Goal: Task Accomplishment & Management: Manage account settings

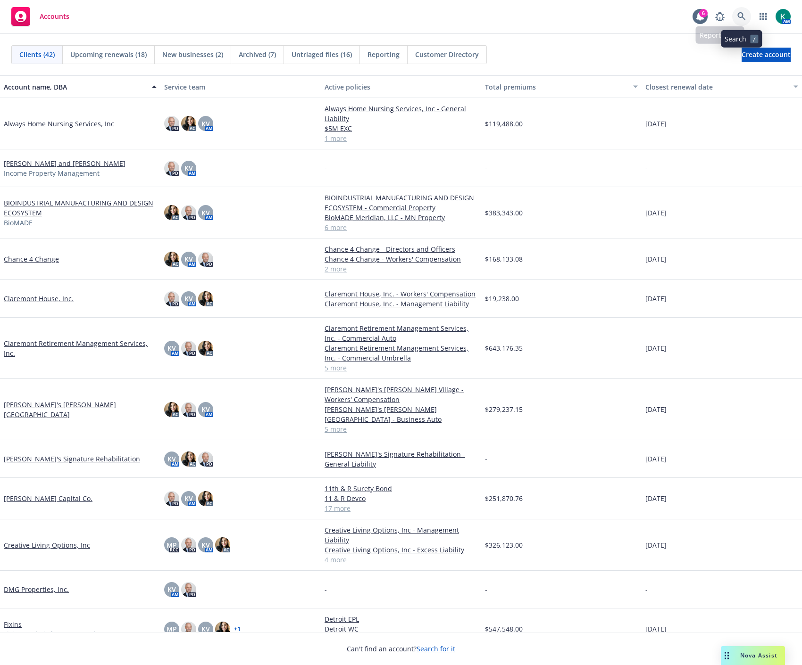
click at [740, 13] on icon at bounding box center [741, 16] width 8 height 8
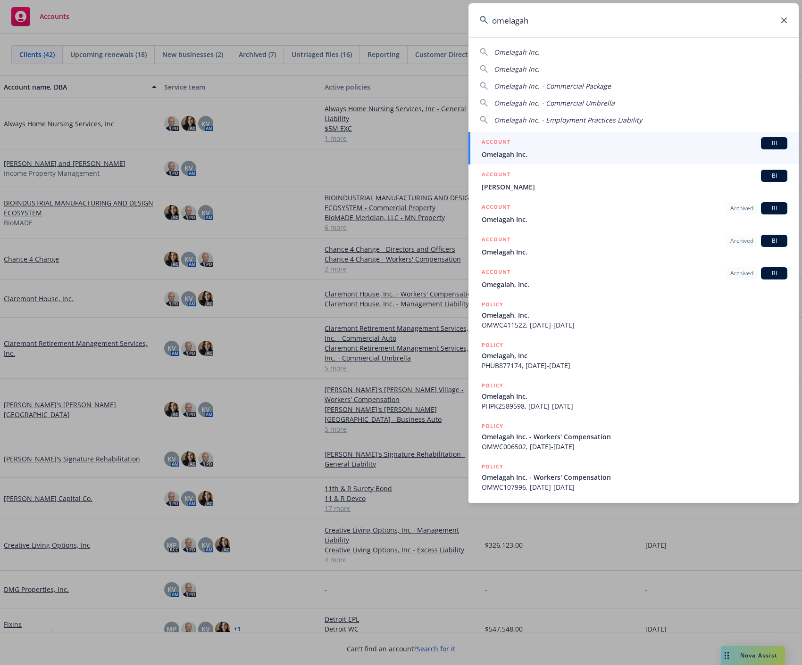
type input "omelagah"
click at [669, 142] on div "ACCOUNT BI" at bounding box center [634, 143] width 306 height 12
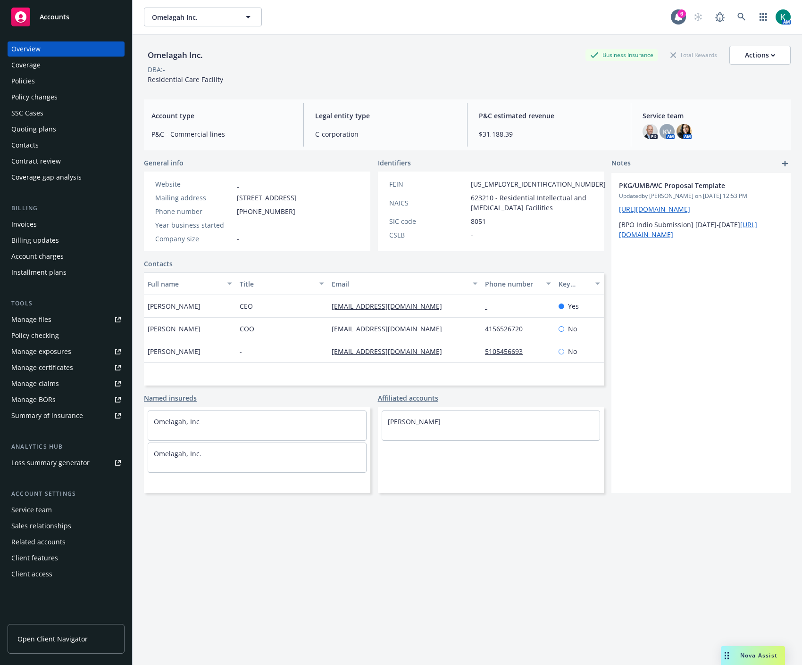
click at [34, 81] on div "Policies" at bounding box center [23, 81] width 24 height 15
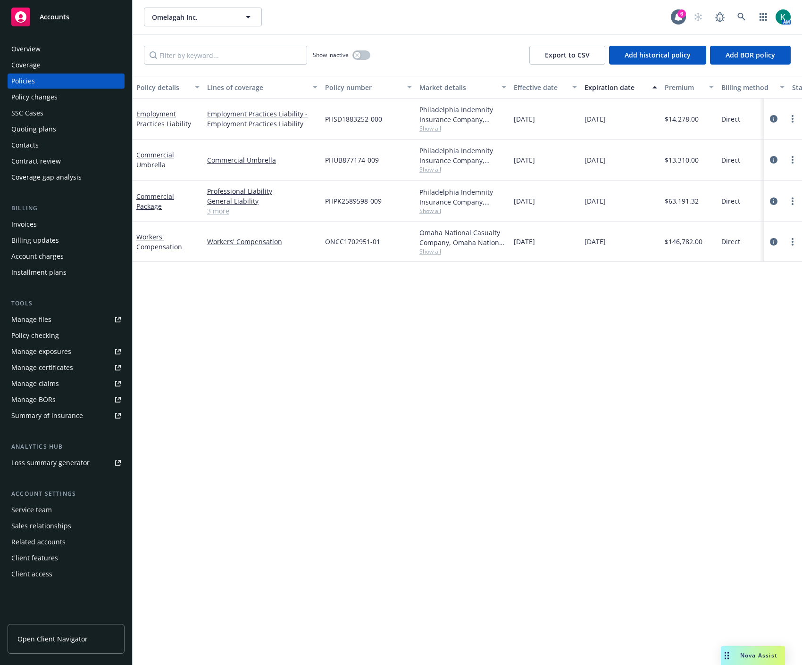
click at [524, 132] on div "[DATE]" at bounding box center [545, 119] width 71 height 41
click at [773, 120] on icon "circleInformation" at bounding box center [774, 119] width 8 height 8
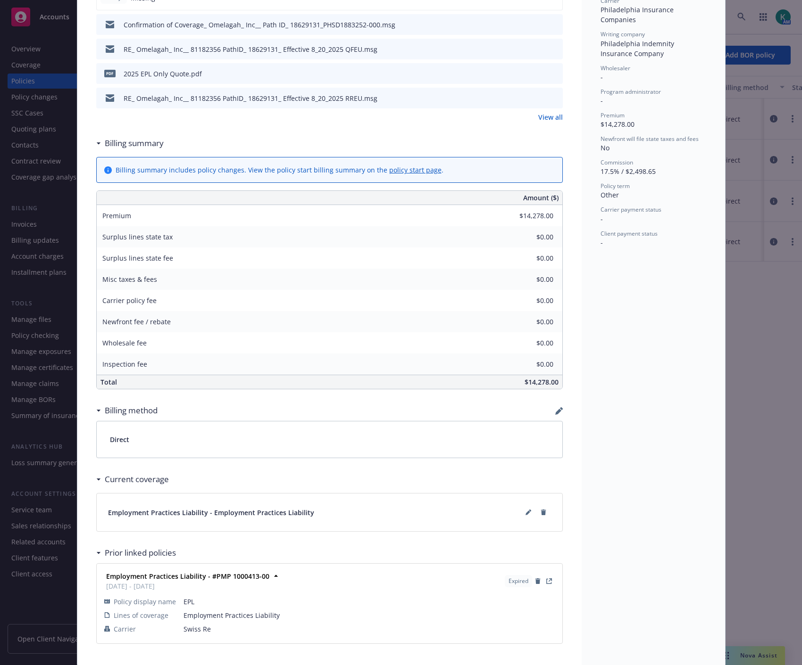
scroll to position [326, 0]
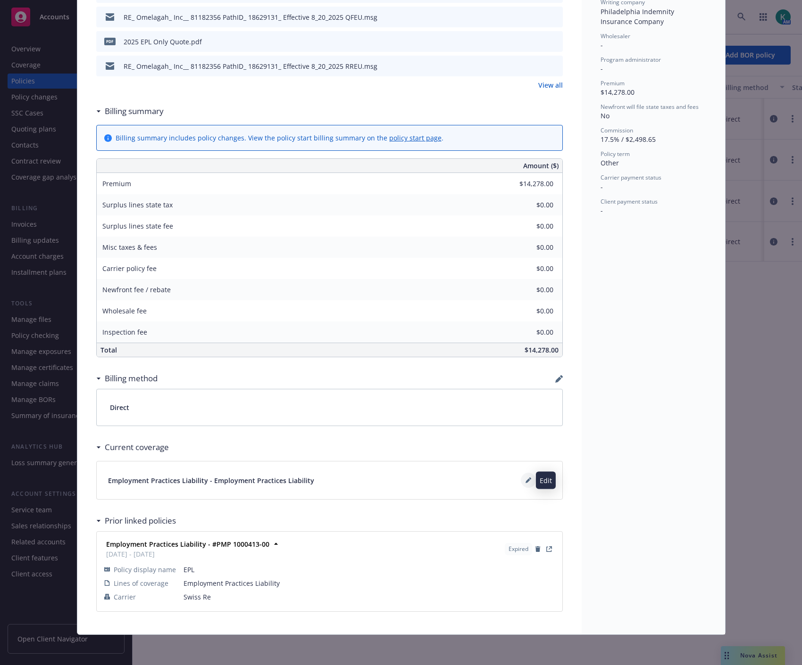
click at [521, 485] on button at bounding box center [528, 480] width 15 height 15
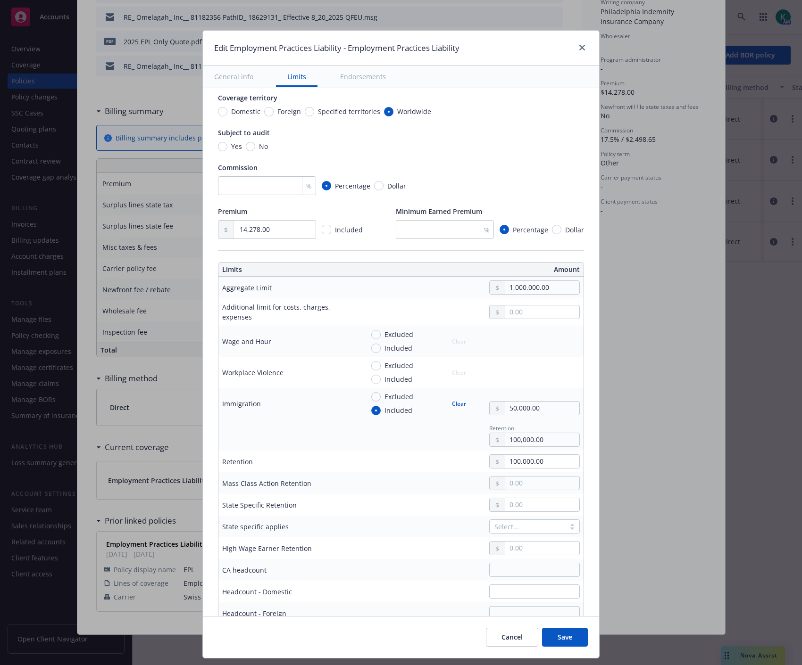
scroll to position [157, 0]
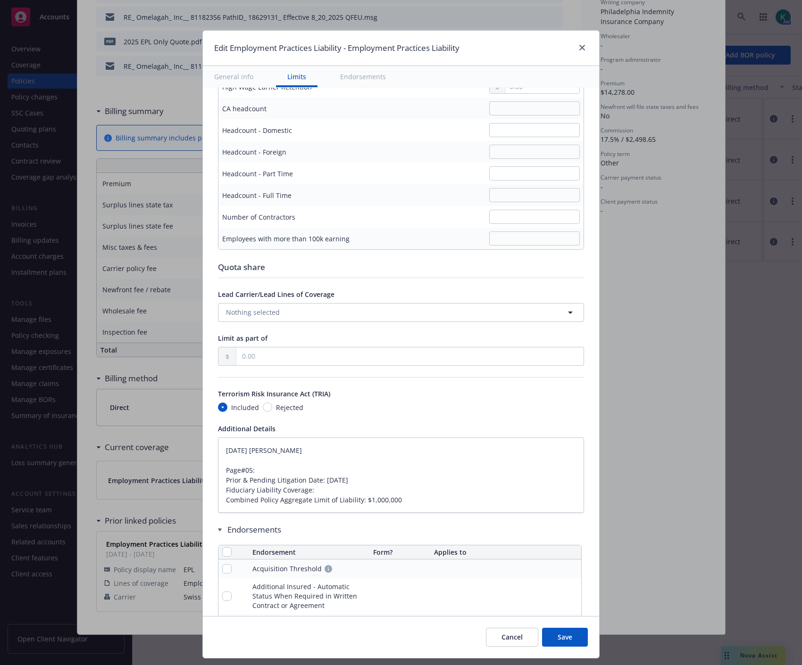
type textarea "x"
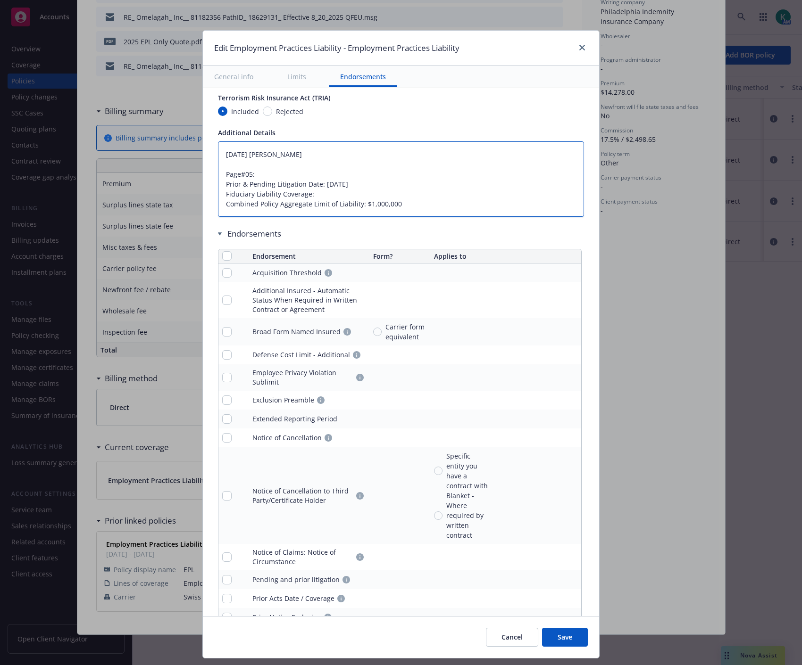
drag, startPoint x: 369, startPoint y: 181, endPoint x: 318, endPoint y: 182, distance: 51.4
click at [318, 182] on textarea "08/23/2024 Galib Sheik Page#05: Prior & Pending Litigation Date: 8/19/2022 Fidu…" at bounding box center [401, 178] width 366 height 75
type textarea "08/23/2024 Galib Sheik Page#05: Prior & Pending Litigation Date: 0 Fiduciary Li…"
type textarea "x"
type textarea "08/23/2024 Galib Sheik Page#05: Prior & Pending Litigation Date: 01 Fiduciary L…"
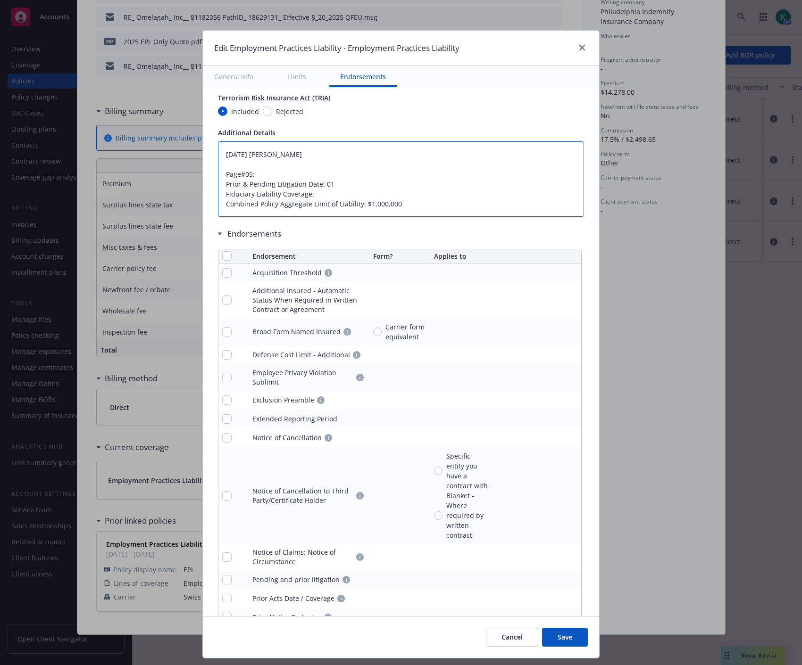
type textarea "x"
type textarea "08/23/2024 Galib Sheik Page#05: Prior & Pending Litigation Date: 01/ Fiduciary …"
type textarea "x"
type textarea "08/23/2024 Galib Sheik Page#05: Prior & Pending Litigation Date: 01/01 Fiduciar…"
type textarea "x"
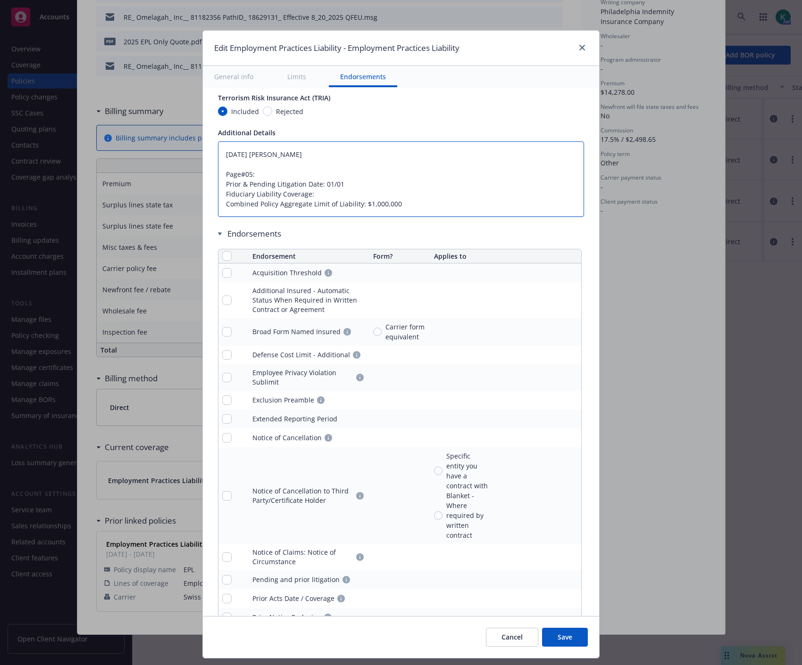
type textarea "08/23/2024 Galib Sheik Page#05: Prior & Pending Litigation Date: 01/01/ Fiducia…"
type textarea "x"
type textarea "08/23/2024 Galib Sheik Page#05: Prior & Pending Litigation Date: 01/01/2 Fiduci…"
type textarea "x"
type textarea "08/23/2024 Galib Sheik Page#05: Prior & Pending Litigation Date: 01/01/20 Fiduc…"
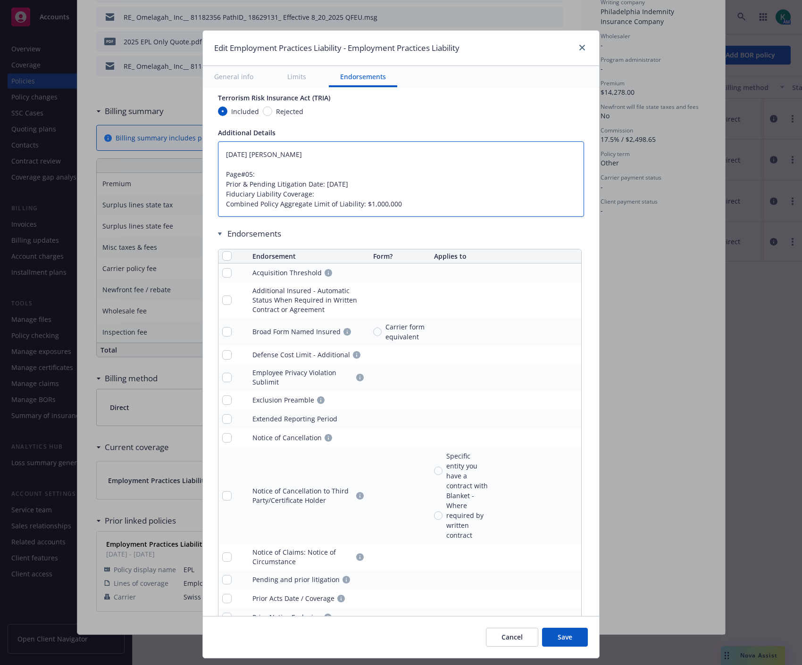
type textarea "x"
type textarea "08/23/2024 Galib Sheik Page#05: Prior & Pending Litigation Date: 01/01/202 Fidu…"
type textarea "x"
type textarea "08/23/2024 Galib Sheik Page#05: Prior & Pending Litigation Date: 01/01/20211 Fi…"
type textarea "x"
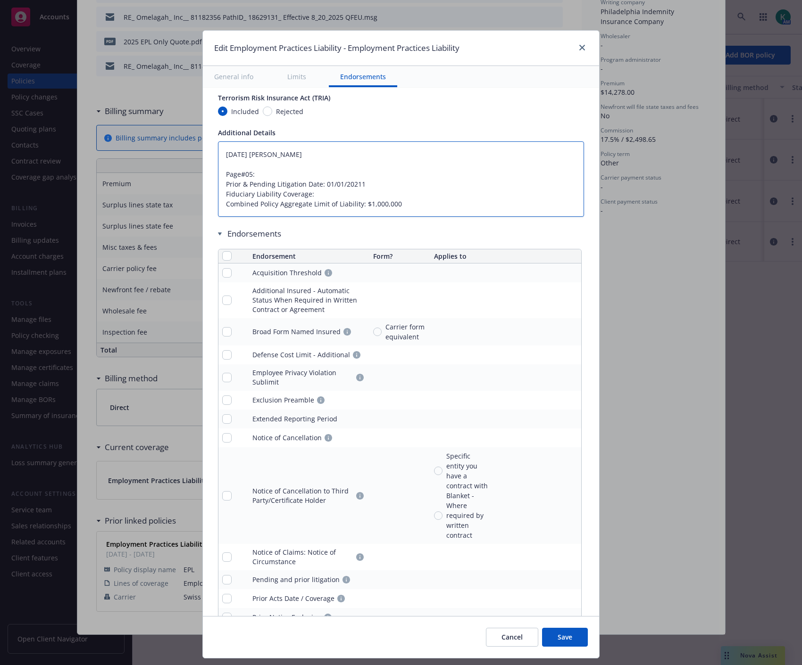
type textarea "08/23/2024 Galib Sheik Page#05: Prior & Pending Litigation Date: 01/01/2021 Fid…"
type textarea "x"
type textarea "08/23/2024 Galib Sheik Page#05: Prior & Pending Litigation Date: 01/01/202 Fidu…"
type textarea "x"
type textarea "08/23/2024 Galib Sheik Page#05: Prior & Pending Litigation Date: 01/01/20 Fiduc…"
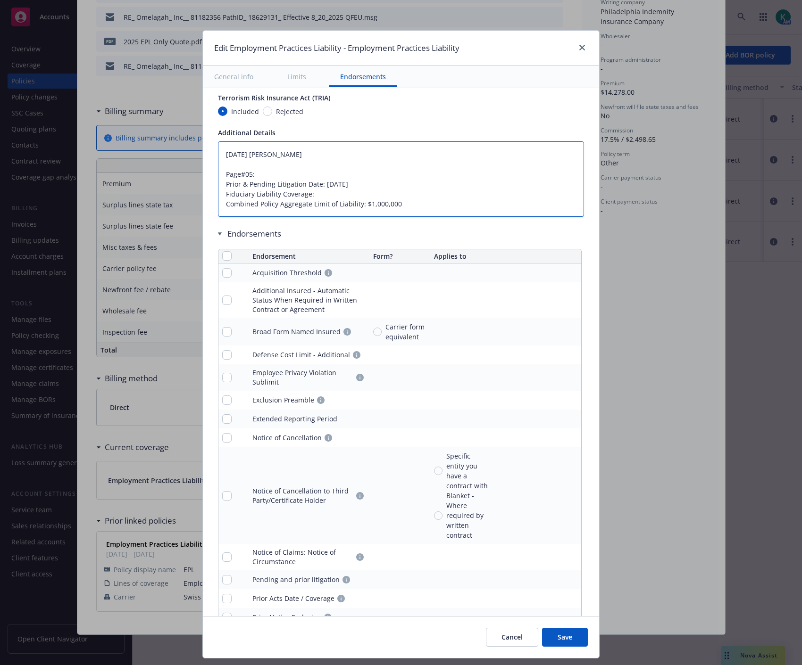
type textarea "x"
type textarea "08/23/2024 Galib Sheik Page#05: Prior & Pending Litigation Date: 01/01/201 Fidu…"
type textarea "x"
type textarea "08/23/2024 Galib Sheik Page#05: Prior & Pending Litigation Date: 01/01/2011 Fid…"
drag, startPoint x: 277, startPoint y: 174, endPoint x: 205, endPoint y: 147, distance: 77.0
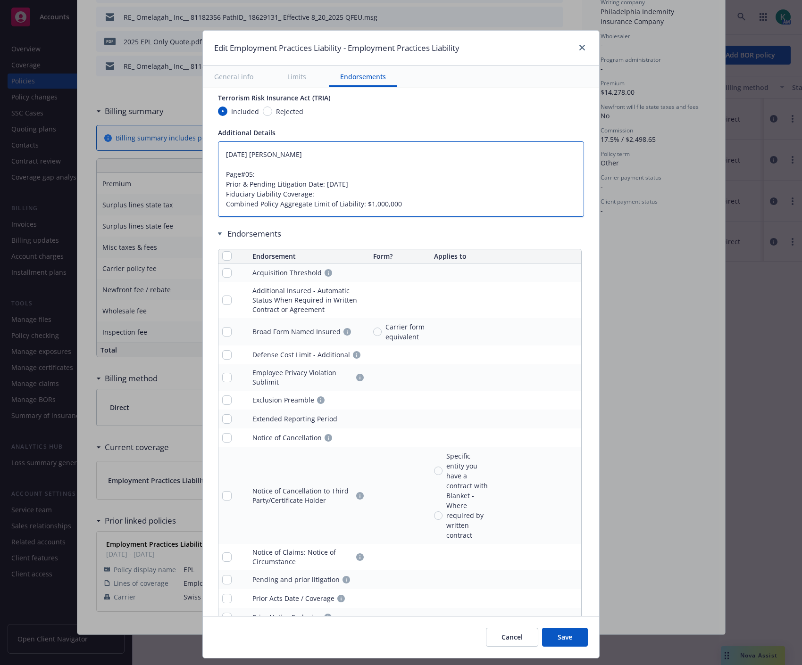
type textarea "x"
type textarea "Prior & Pending Litigation Date: 01/01/2011 Fiduciary Liability Coverage: Combi…"
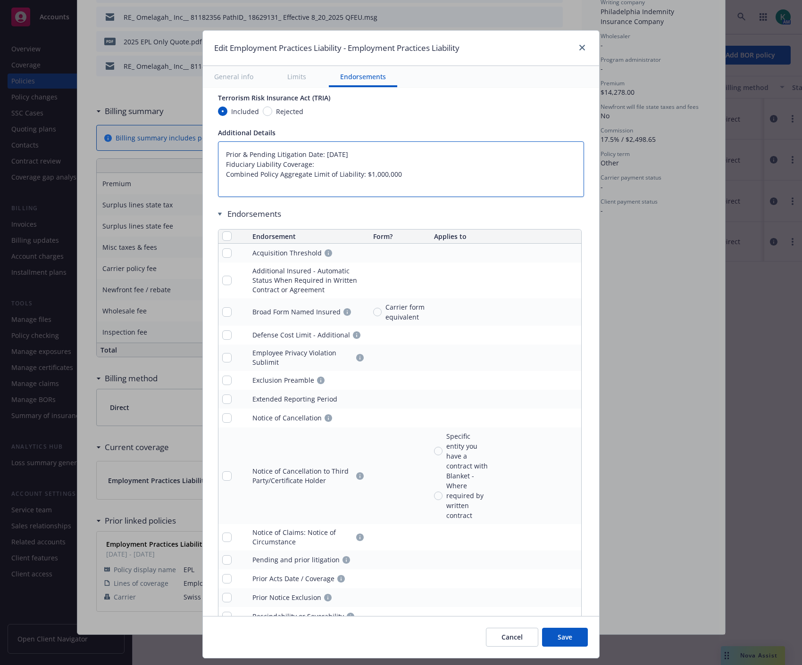
type textarea "x"
type textarea "Prior & Pending Litigation Date: 01/01/2011 Fiduciary Liability Coverage: Combi…"
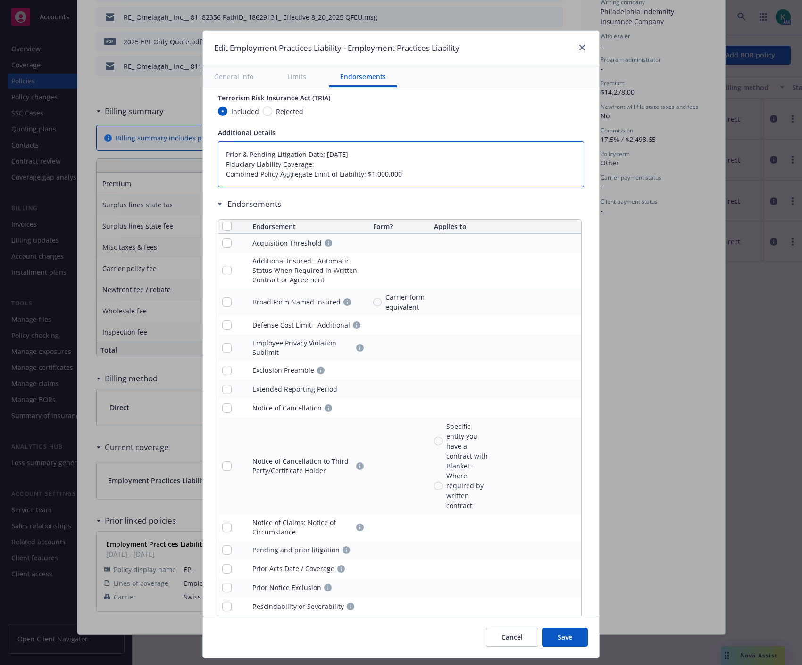
drag, startPoint x: 317, startPoint y: 162, endPoint x: 209, endPoint y: 166, distance: 108.5
type textarea "x"
type textarea "Prior & Pending Litigation Date: 01/01/2011 Combined Policy Aggregate Limit of …"
type textarea "x"
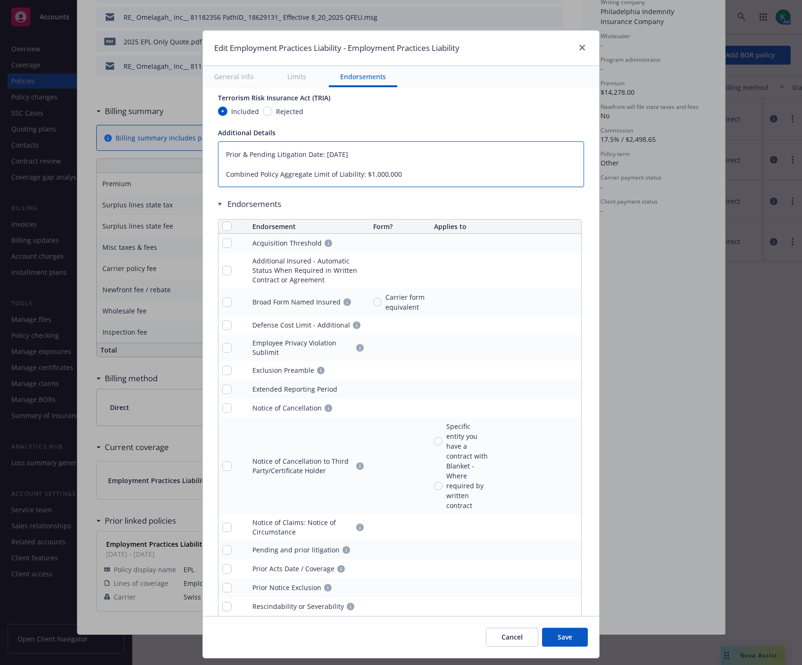
type textarea "Prior & Pending Litigation Date: 01/01/2011 Combined Policy Aggregate Limit of …"
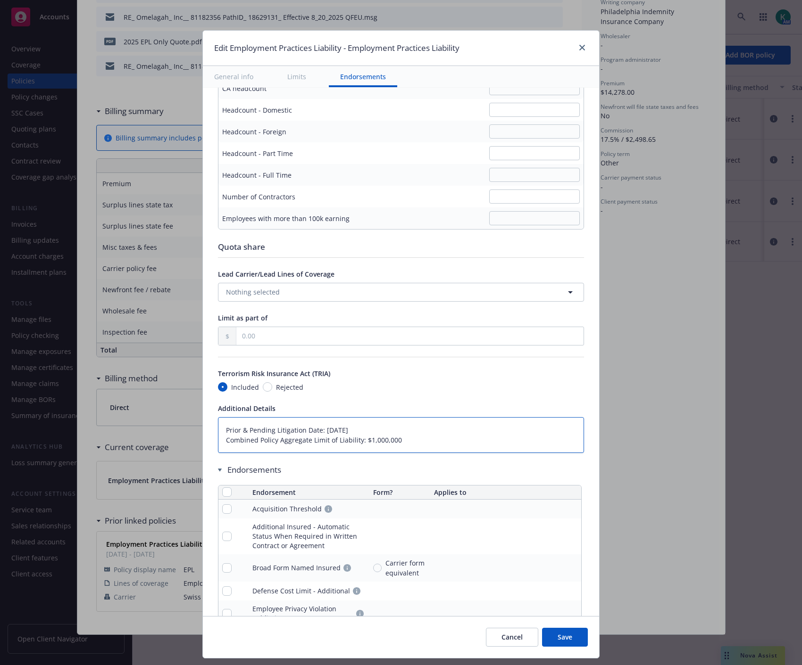
scroll to position [981, 0]
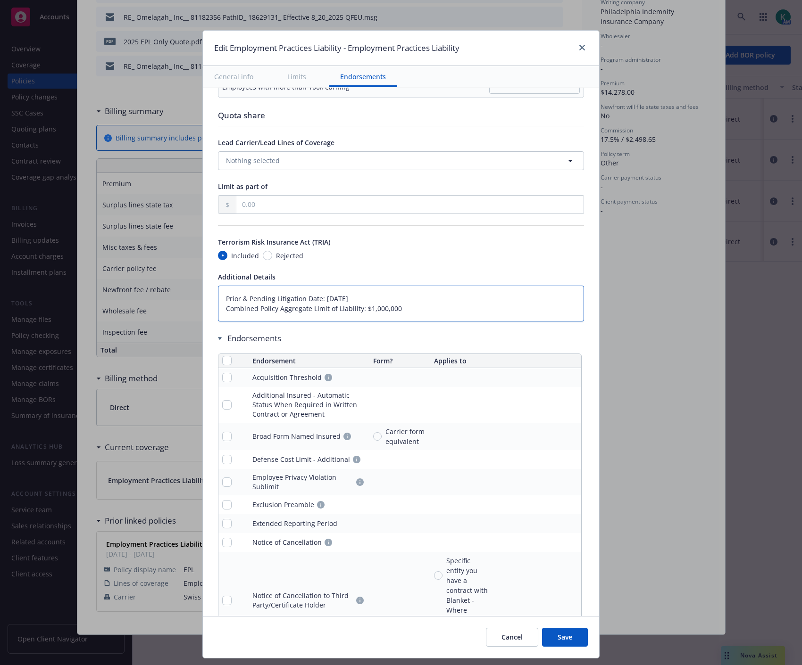
type textarea "x"
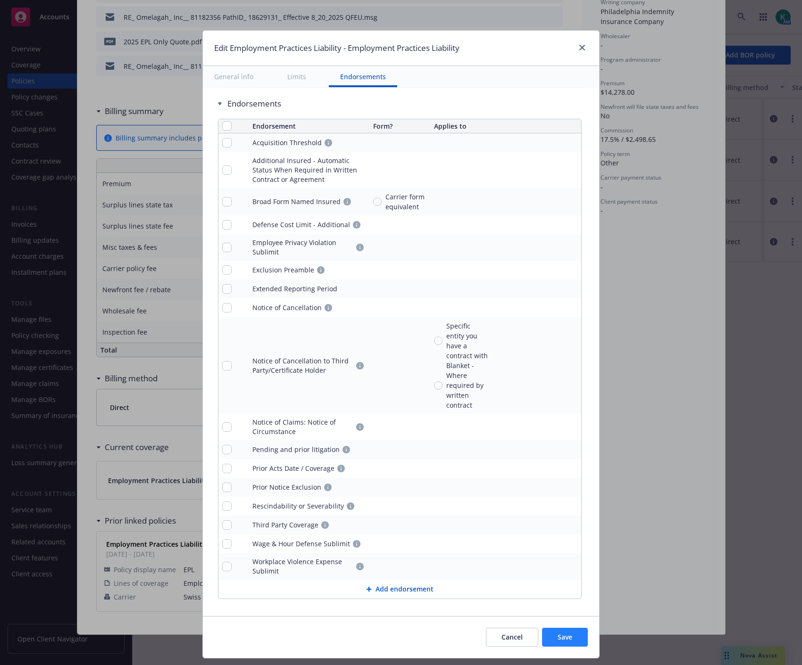
type textarea "Prior & Pending Litigation Date: 01/01/2011 Combined Policy Aggregate Limit of …"
click at [566, 634] on span "Save" at bounding box center [564, 637] width 15 height 9
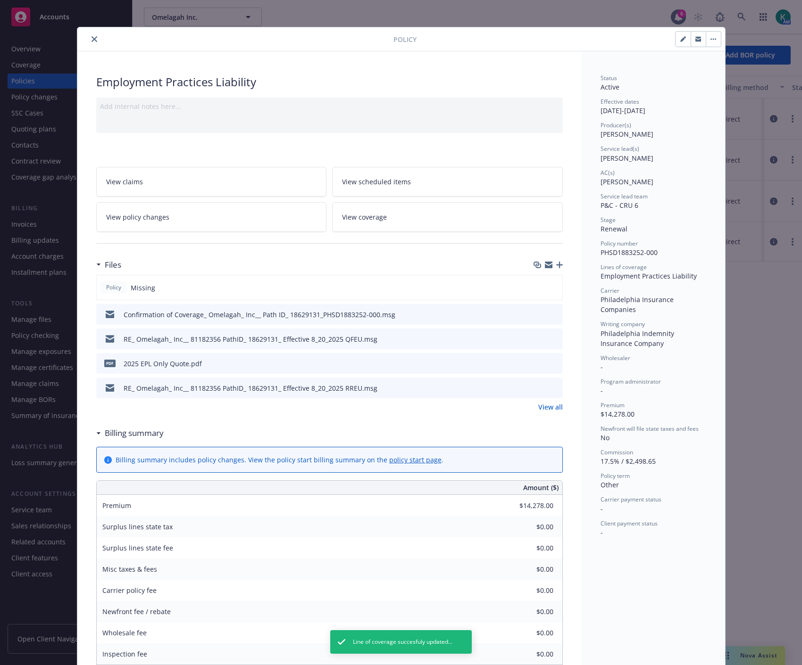
scroll to position [0, 0]
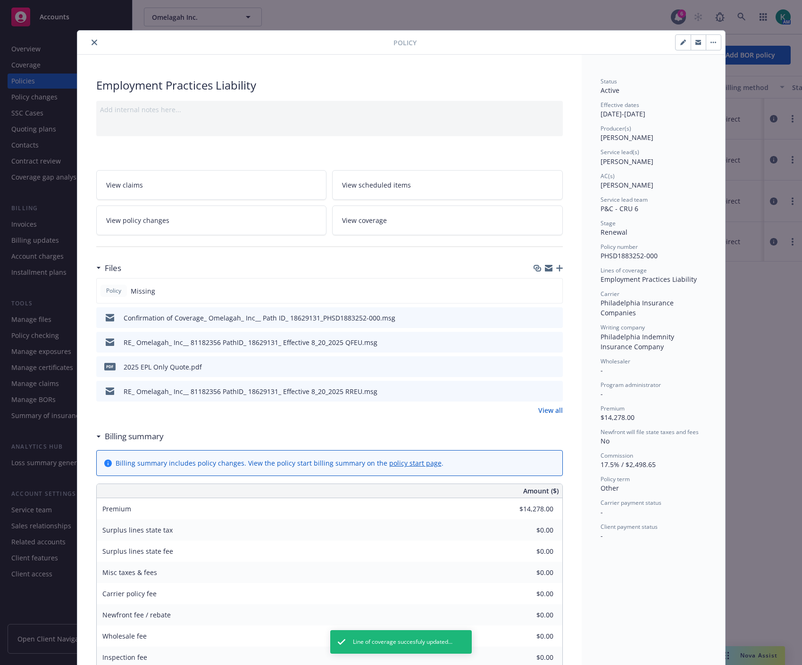
click at [556, 270] on icon "button" at bounding box center [559, 268] width 7 height 7
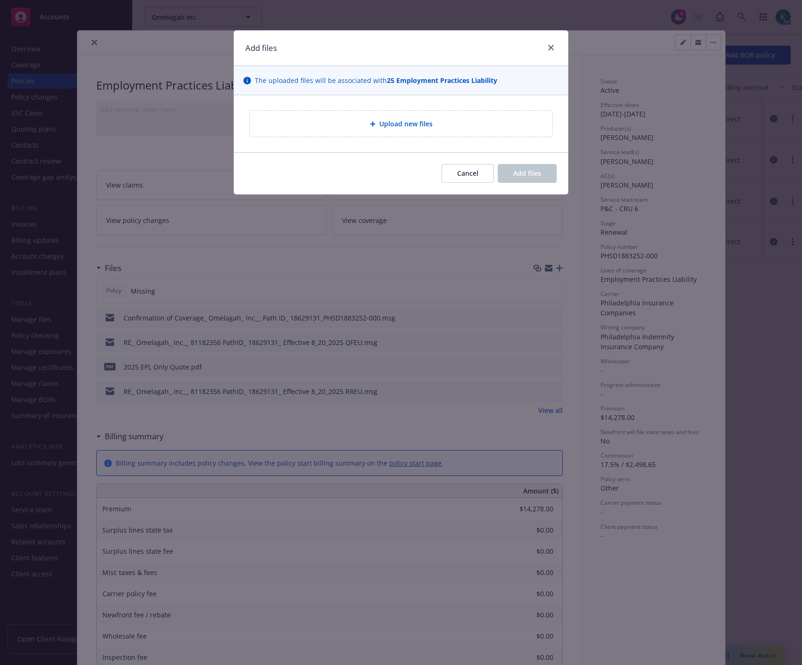
click at [455, 121] on div "Upload new files" at bounding box center [401, 123] width 288 height 11
type textarea "x"
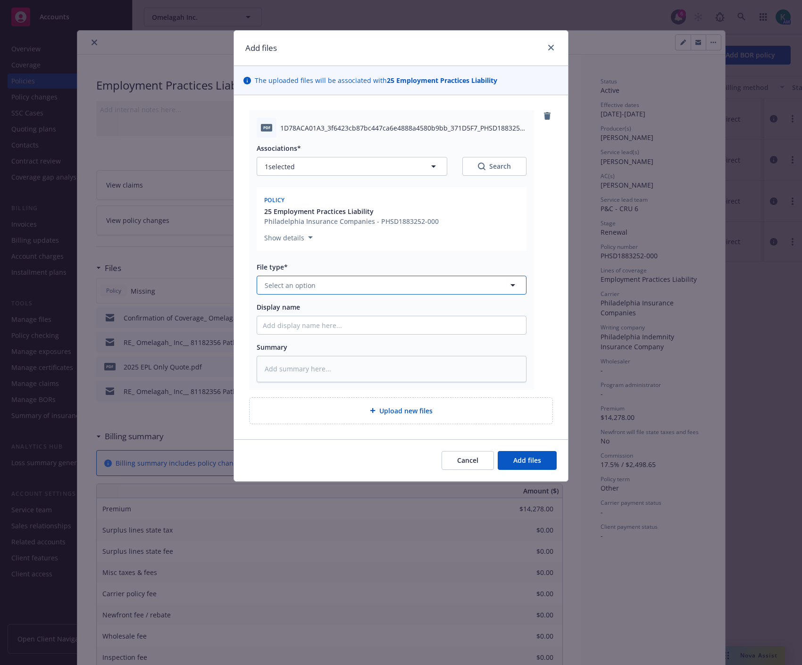
click at [326, 283] on button "Select an option" at bounding box center [392, 285] width 270 height 19
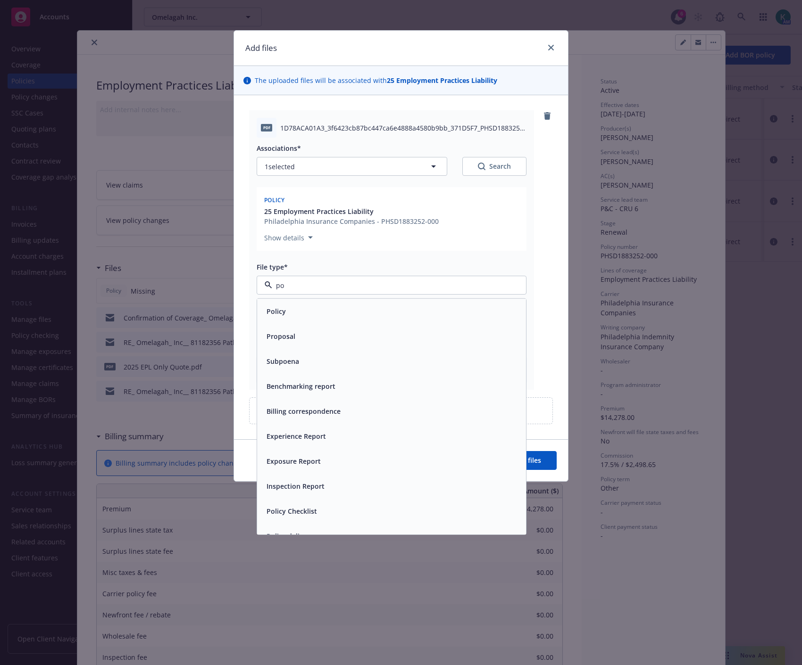
type input "pol"
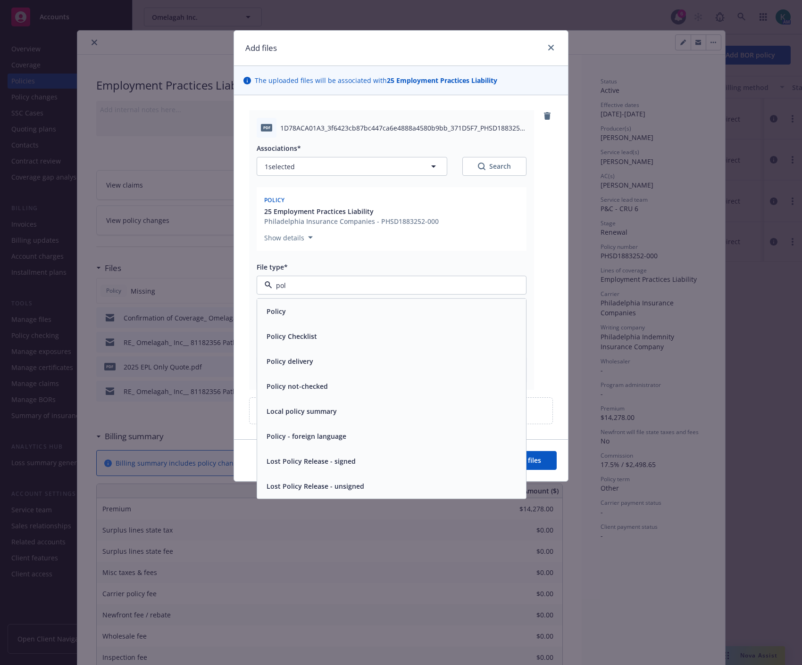
click at [323, 304] on div "Policy" at bounding box center [391, 311] width 269 height 25
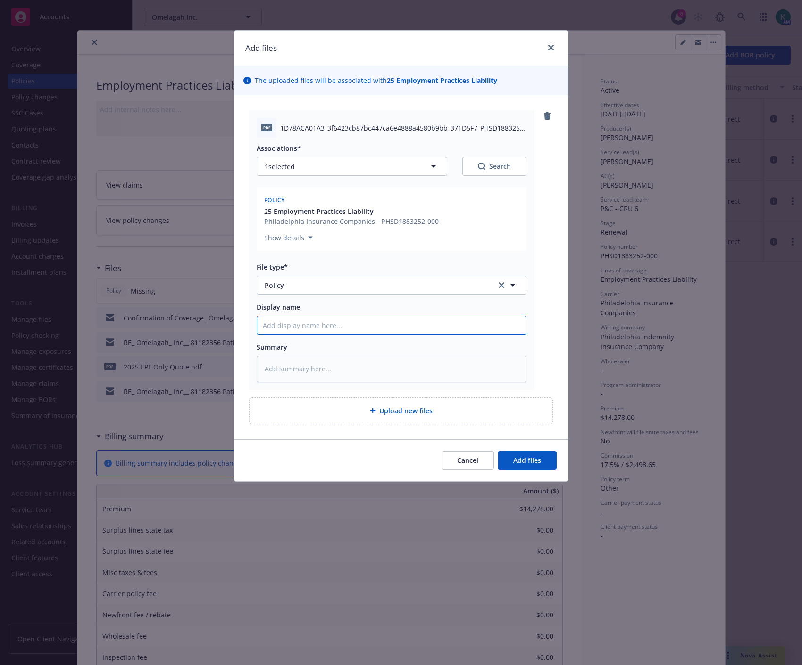
click at [315, 329] on input "Display name" at bounding box center [391, 325] width 269 height 18
type textarea "x"
type input "2"
type textarea "x"
type input "20"
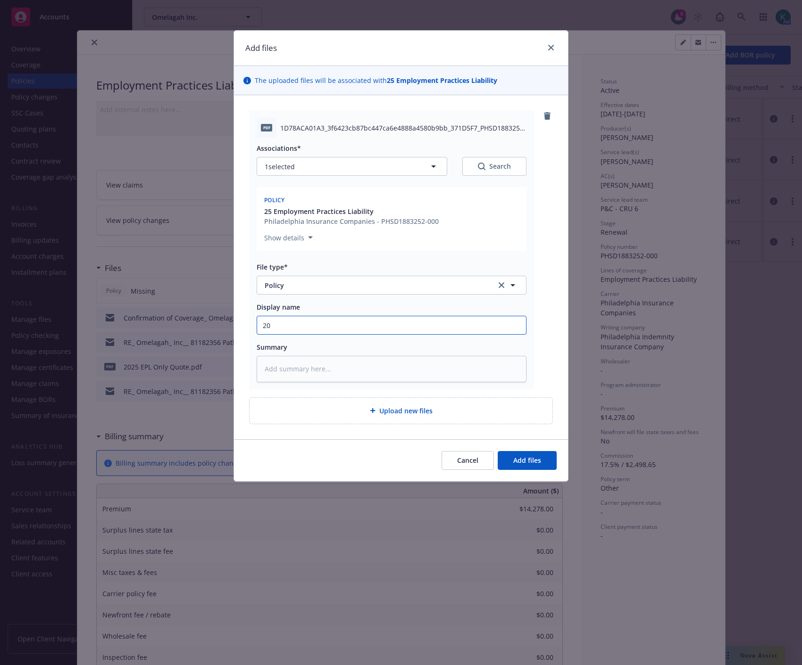
type textarea "x"
type input "202"
type textarea "x"
type input "2025"
type textarea "x"
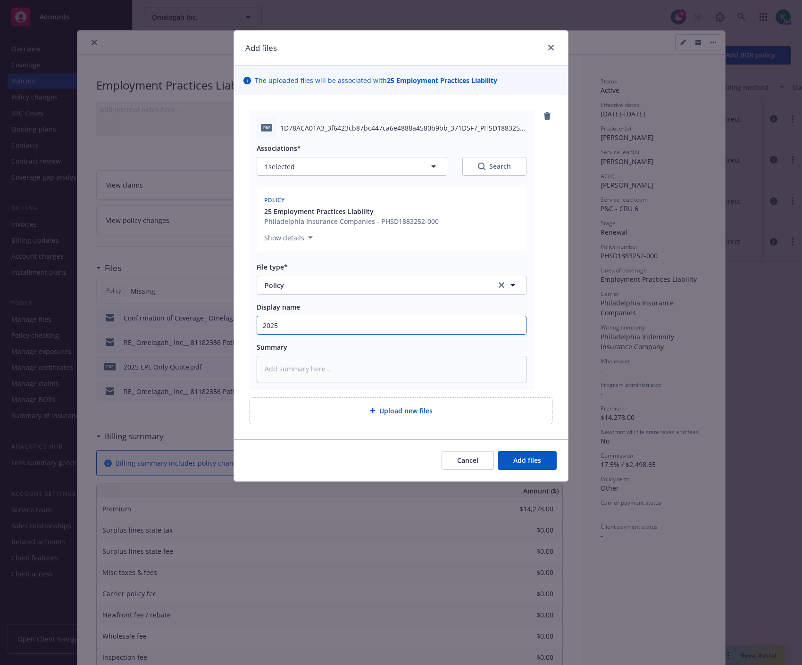
type input "2025"
type textarea "x"
type input "2025 E"
type textarea "x"
type input "2025 EP"
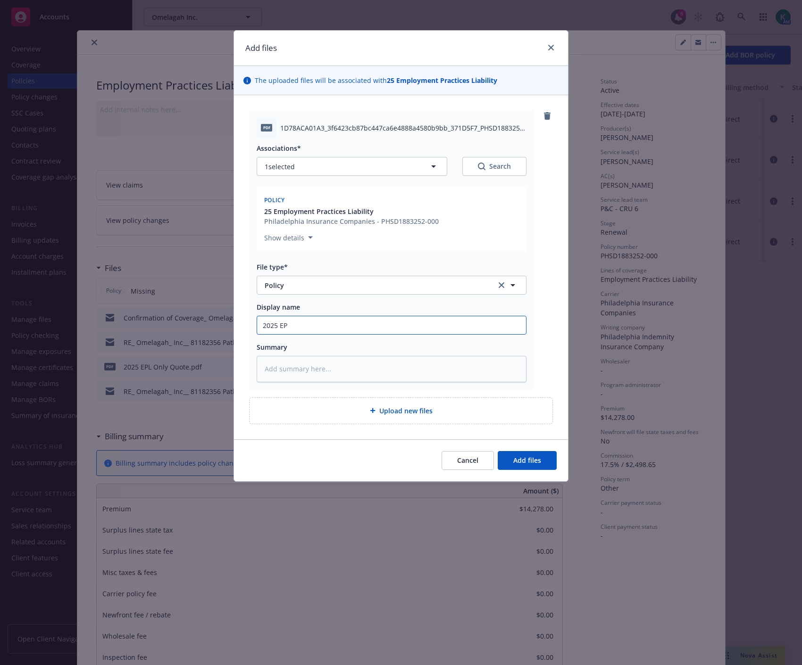
type textarea "x"
type input "2025 EPL"
type textarea "x"
type input "2025 EPL"
type textarea "x"
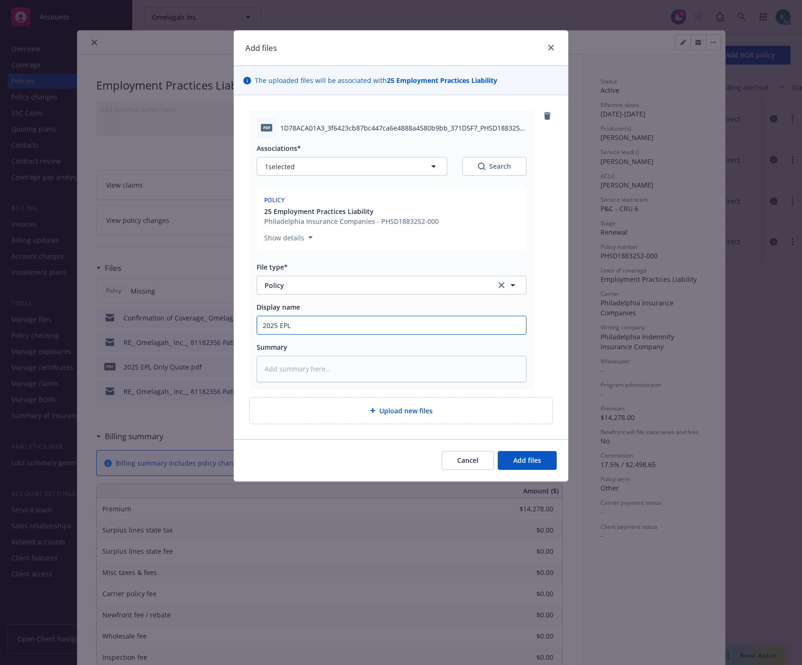
type input "2025 EPL {"
type textarea "x"
type input "2025 EPL"
type textarea "x"
type input "2025 EPL {o"
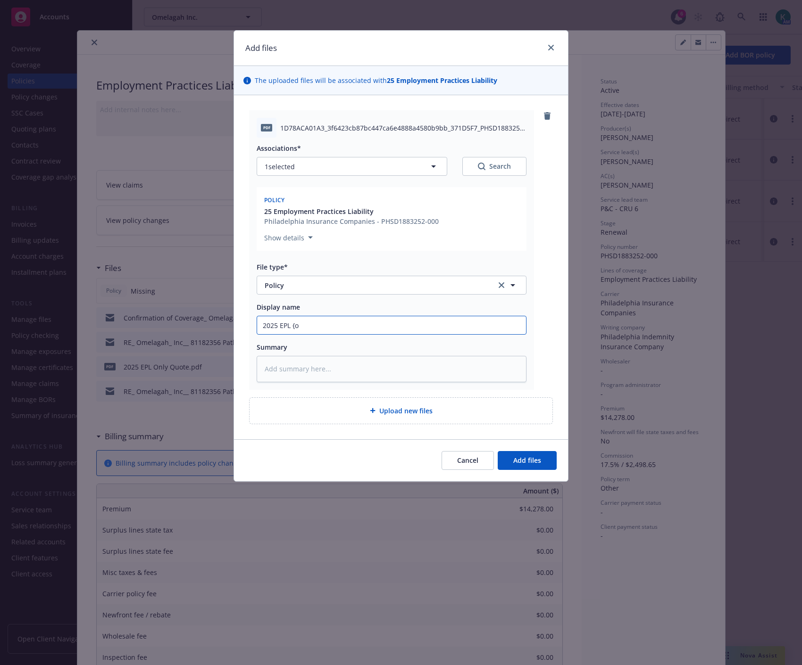
type textarea "x"
type input "2025 EPL {"
type textarea "x"
type input "2025 EPL"
type textarea "x"
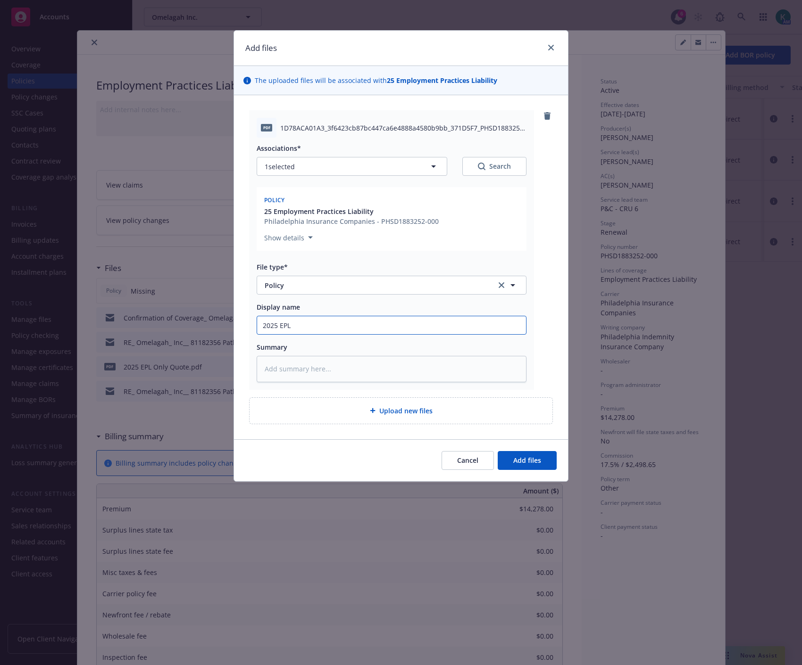
type input "2025 EPL P"
type textarea "x"
type input "2025 EPL Po"
type textarea "x"
type input "2025 EPL Pol"
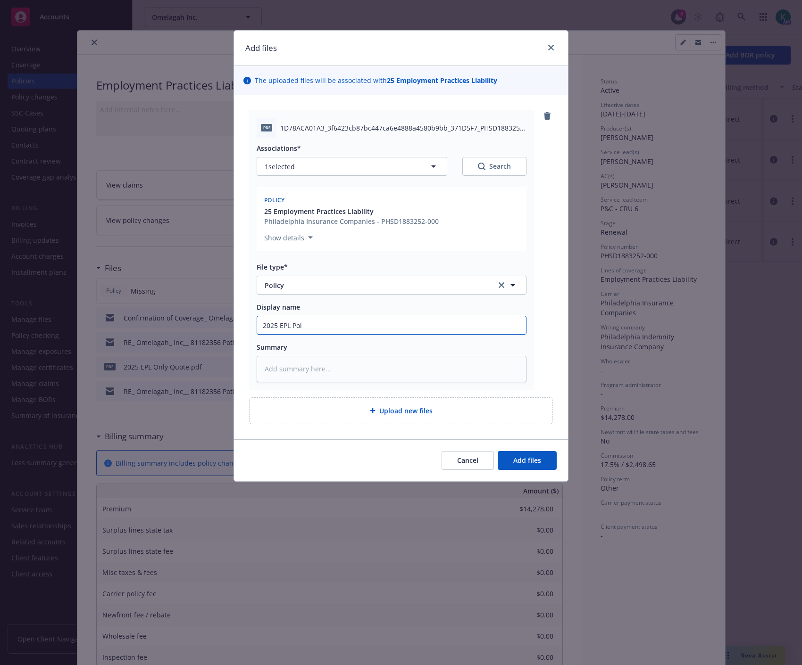
type textarea "x"
type input "2025 EPL Poli"
type textarea "x"
type input "2025 EPL Polic"
type textarea "x"
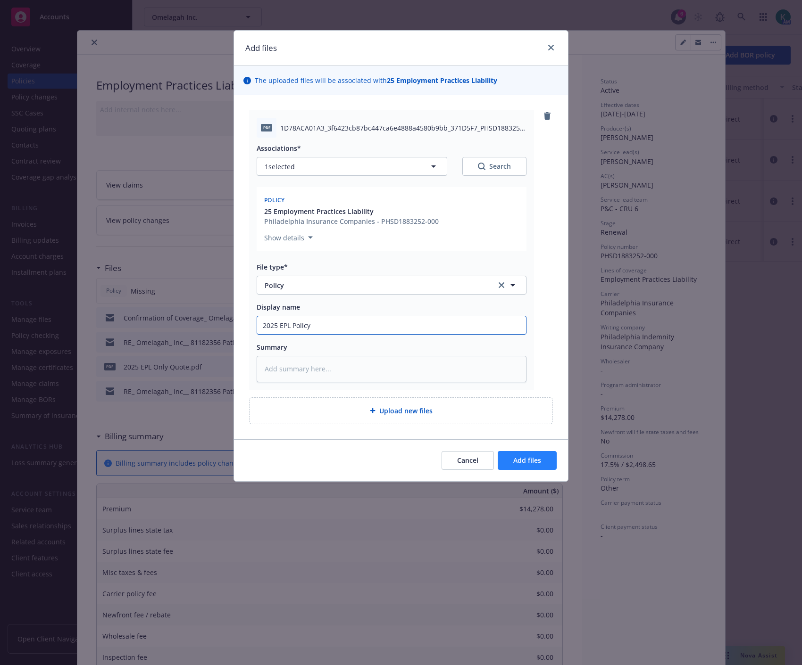
type input "2025 EPL Policy"
click at [513, 467] on button "Add files" at bounding box center [526, 460] width 59 height 19
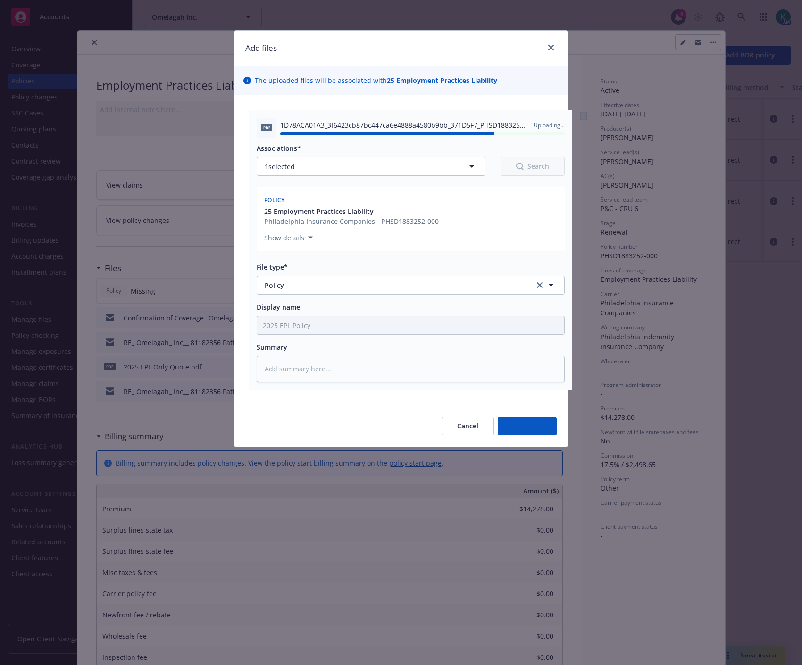
type textarea "x"
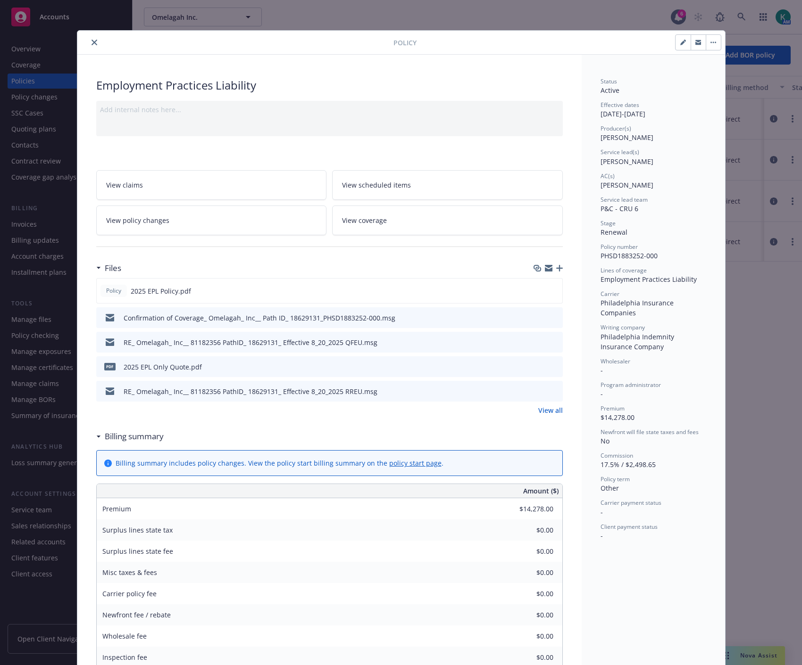
click at [695, 40] on icon "button" at bounding box center [698, 43] width 6 height 6
click at [534, 289] on icon "download file" at bounding box center [538, 291] width 8 height 8
click at [92, 43] on icon "close" at bounding box center [94, 43] width 6 height 6
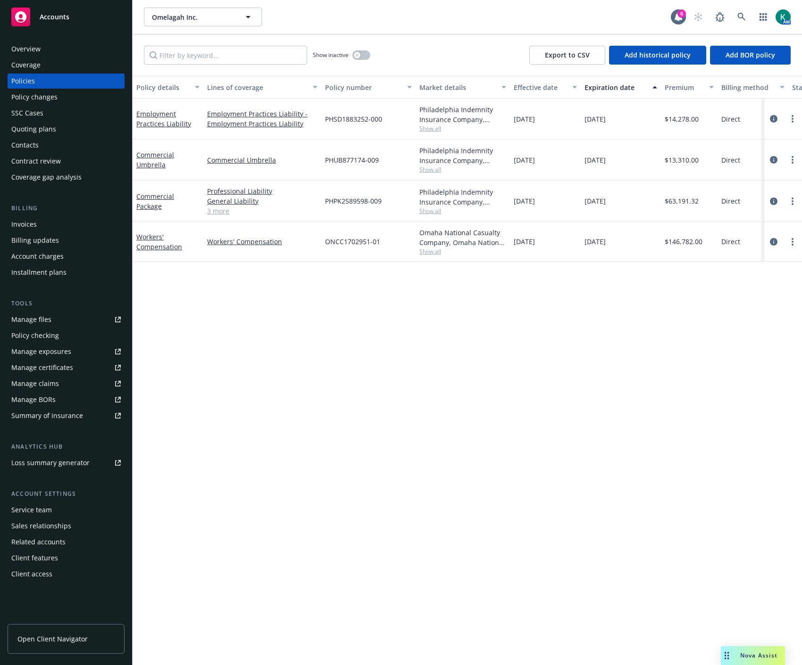
click at [35, 115] on div "SSC Cases" at bounding box center [27, 113] width 32 height 15
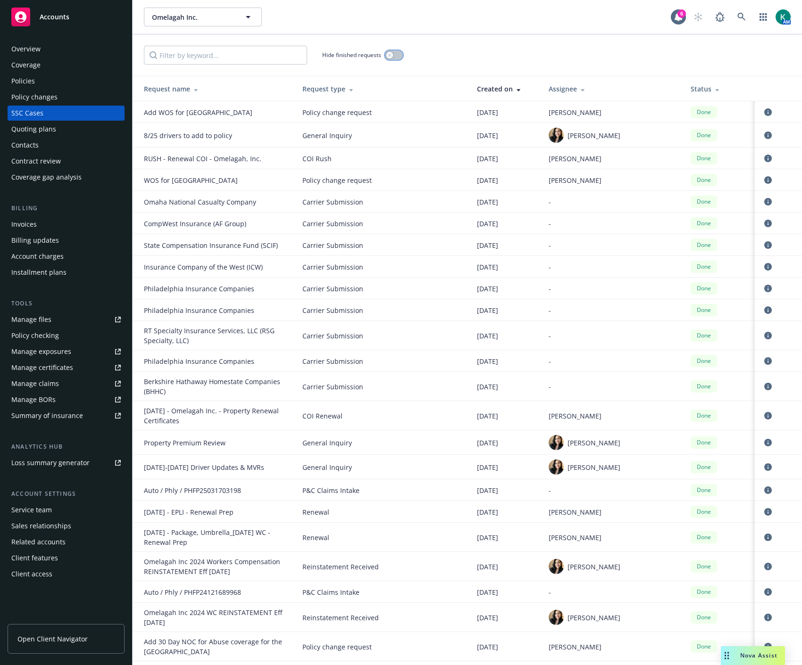
click at [392, 52] on button "button" at bounding box center [394, 54] width 18 height 9
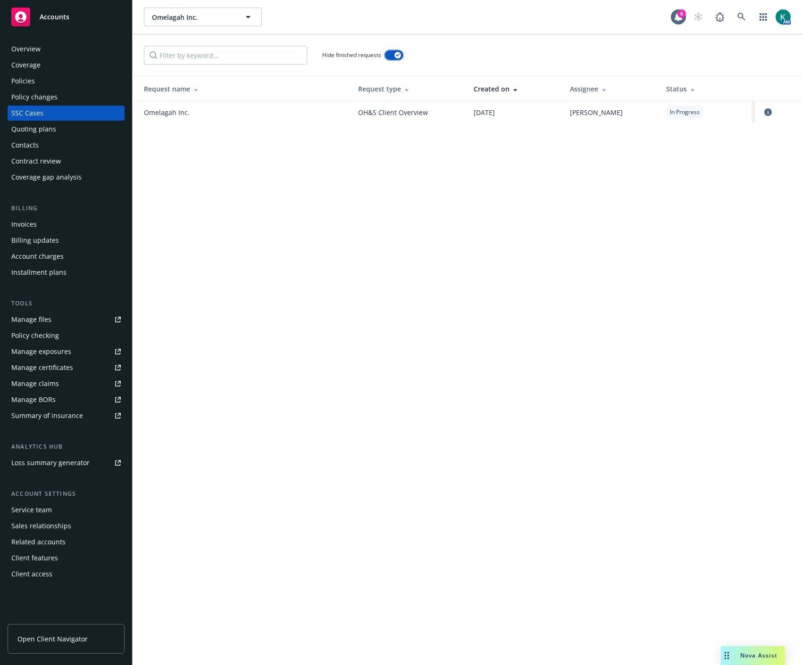
click at [392, 52] on button "button" at bounding box center [394, 54] width 18 height 9
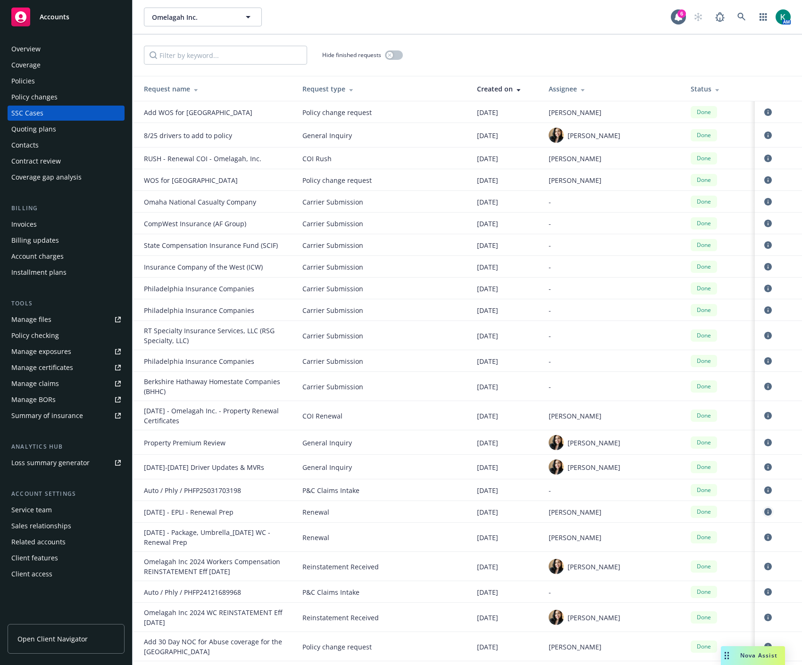
click at [764, 511] on icon "circleInformation" at bounding box center [768, 512] width 8 height 8
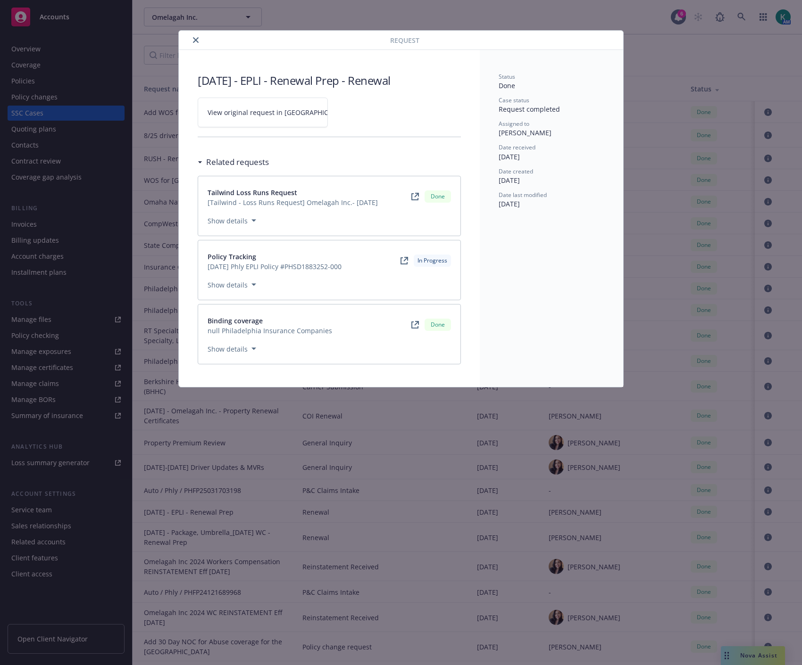
click at [407, 263] on icon at bounding box center [403, 260] width 7 height 7
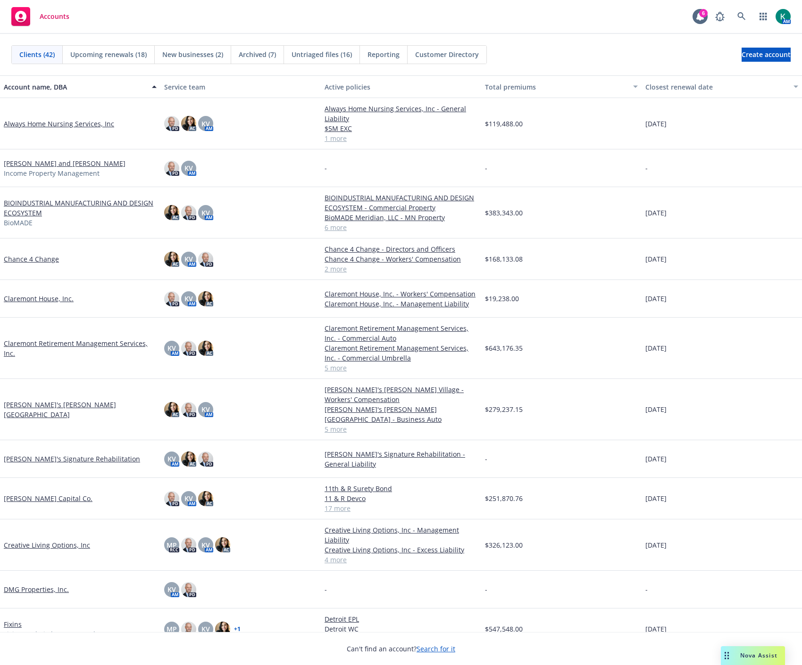
click at [66, 206] on link "BIOINDUSTRIAL MANUFACTURING AND DESIGN ECOSYSTEM" at bounding box center [80, 208] width 153 height 20
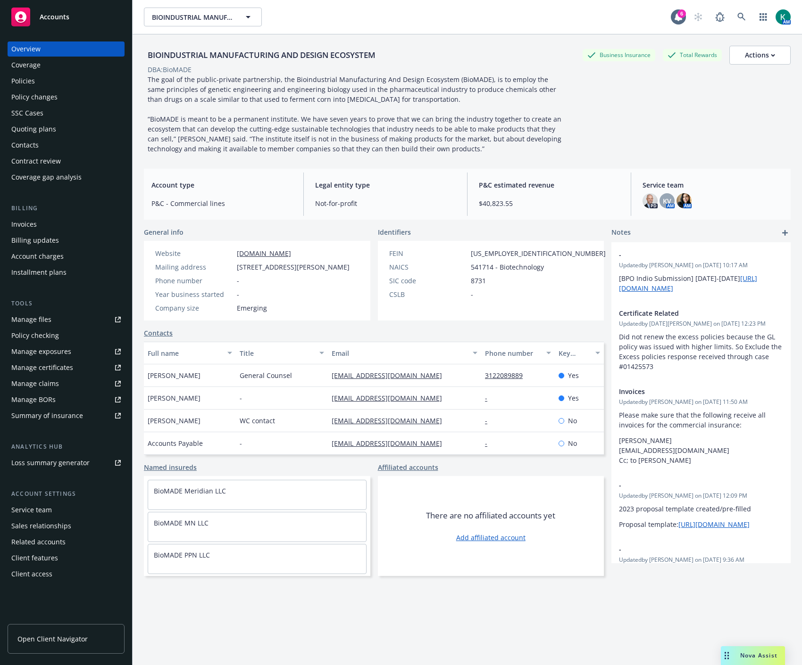
click at [193, 272] on div "Mailing address" at bounding box center [194, 267] width 78 height 10
click at [331, 147] on span "The goal of the public-private partnership, the Bioindustrial Manufacturing And…" at bounding box center [355, 114] width 415 height 78
click at [131, 288] on div "Overview Coverage Policies Policy changes SSC Cases Quoting plans Contacts Cont…" at bounding box center [66, 347] width 132 height 635
drag, startPoint x: 298, startPoint y: 58, endPoint x: 168, endPoint y: 64, distance: 129.8
click at [298, 58] on div "BIOINDUSTRIAL MANUFACTURING AND DESIGN ECOSYSTEM" at bounding box center [261, 55] width 235 height 12
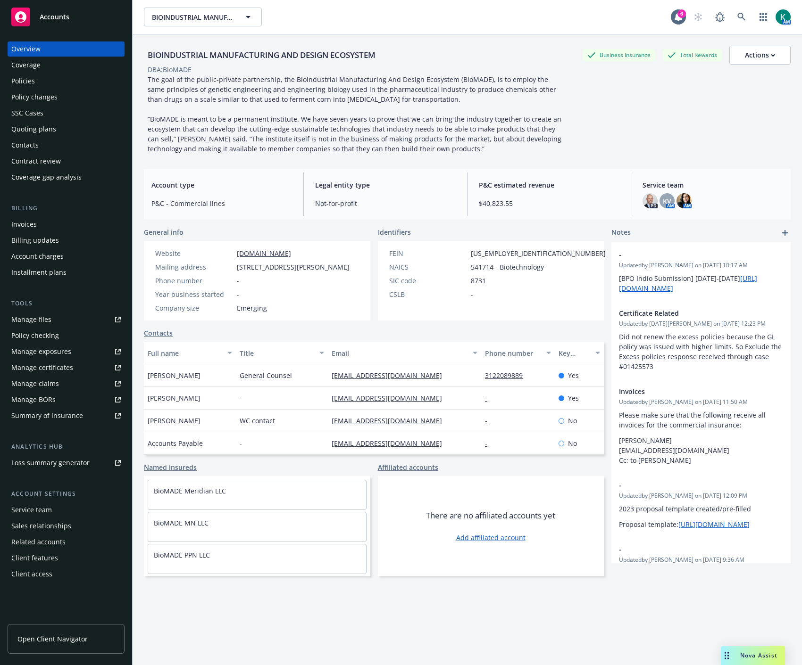
click at [40, 74] on div "Policies" at bounding box center [65, 81] width 109 height 15
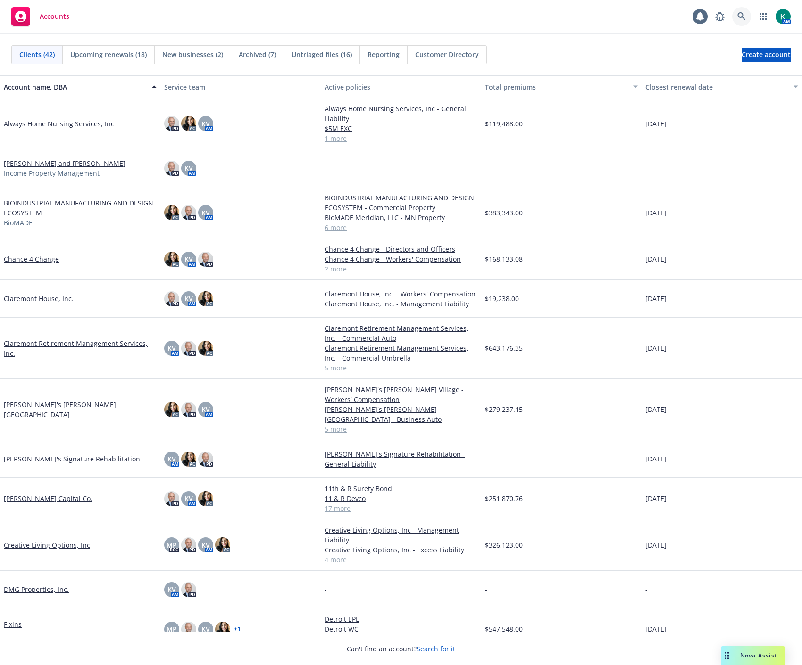
click at [741, 13] on icon at bounding box center [741, 16] width 8 height 8
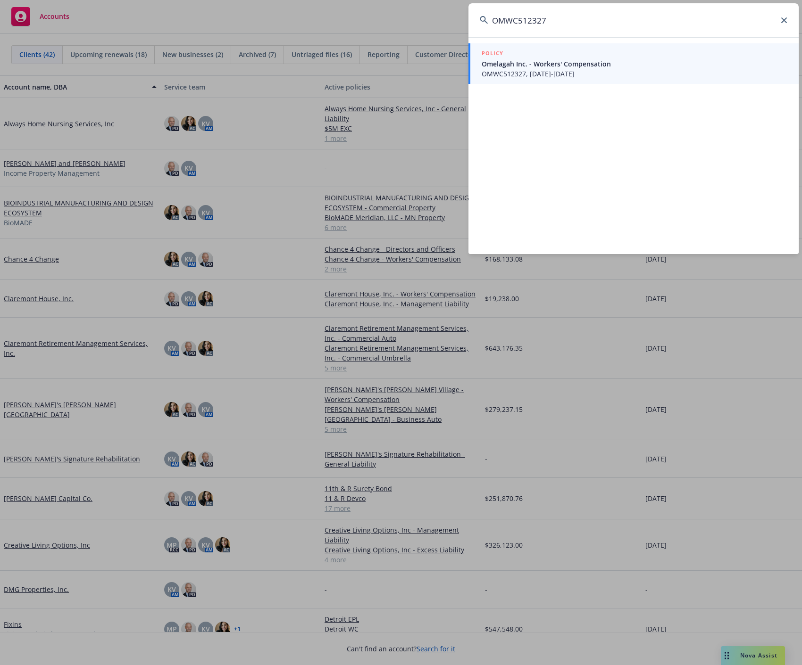
type input "OMWC512327"
click at [591, 75] on span "OMWC512327, 08/10/2024-08/10/2025" at bounding box center [634, 74] width 306 height 10
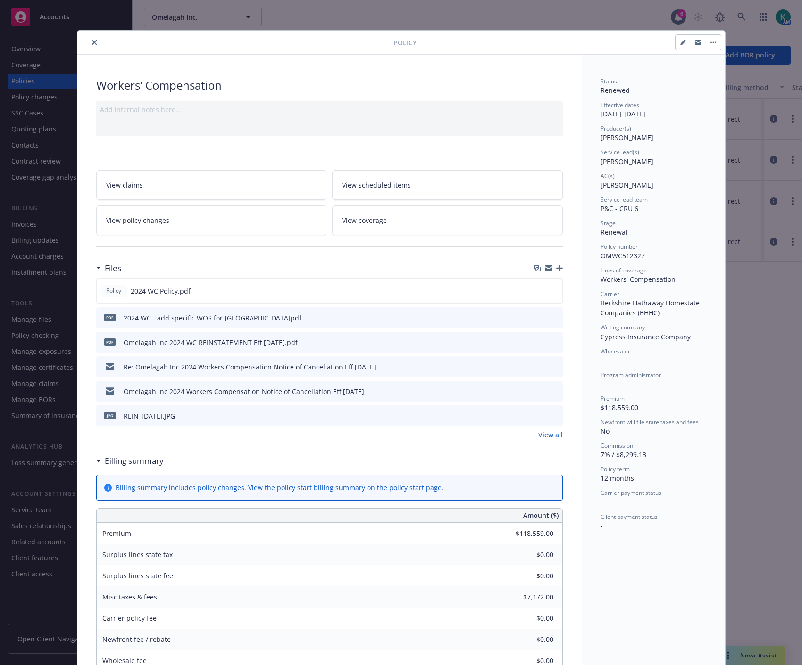
click at [90, 38] on button "close" at bounding box center [94, 42] width 11 height 11
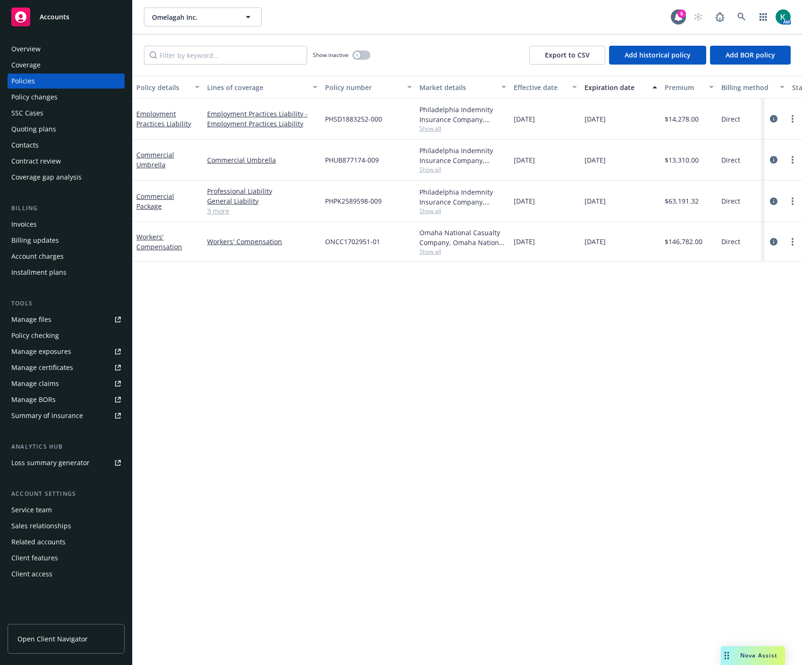
click at [63, 50] on div "Overview" at bounding box center [65, 48] width 109 height 15
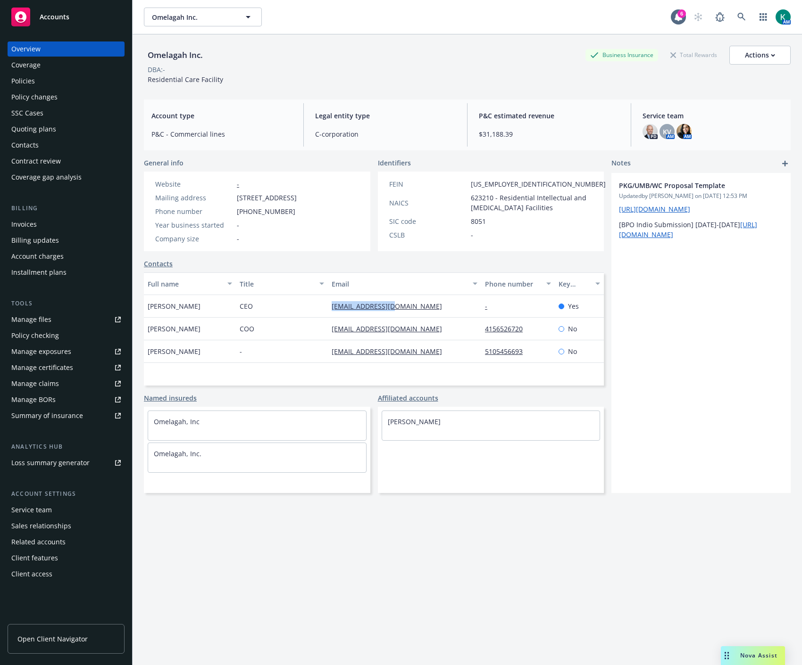
drag, startPoint x: 402, startPoint y: 308, endPoint x: 328, endPoint y: 314, distance: 74.2
click at [328, 314] on div "matt@omelagah.com" at bounding box center [404, 306] width 153 height 23
click at [436, 382] on div "Full name Title Email Phone number Key contact Matt Omelagah CEO matt@omelagah.…" at bounding box center [374, 329] width 460 height 113
click at [33, 320] on div "Manage files" at bounding box center [31, 319] width 40 height 15
drag, startPoint x: 429, startPoint y: 307, endPoint x: 326, endPoint y: 304, distance: 103.3
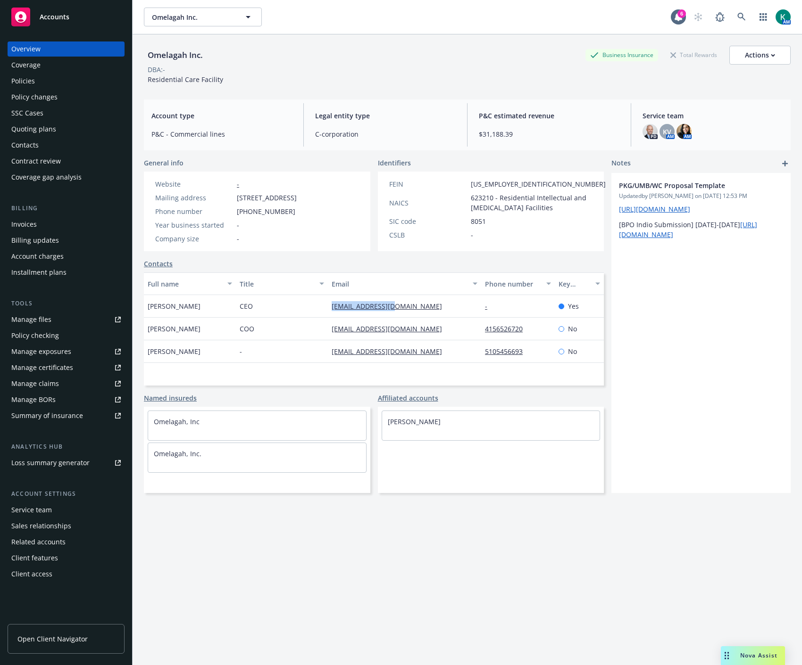
click at [328, 304] on div "matt@omelagah.com" at bounding box center [404, 306] width 153 height 23
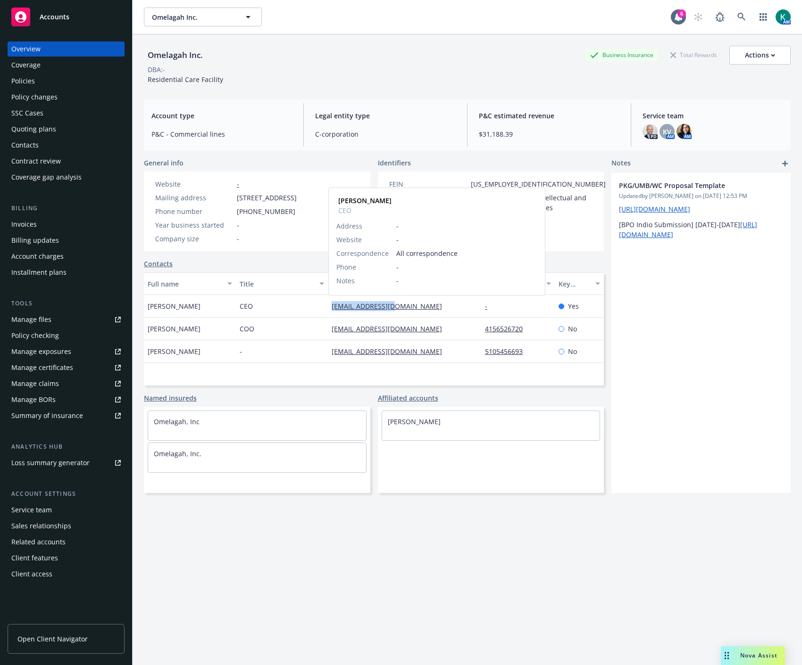
copy link "matt@omelagah.com"
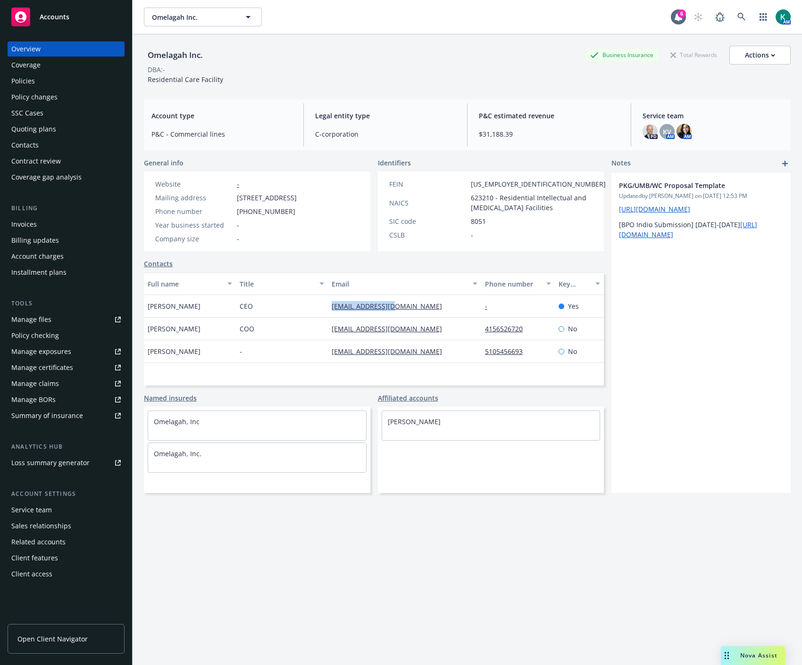
click at [159, 260] on link "Contacts" at bounding box center [158, 264] width 29 height 10
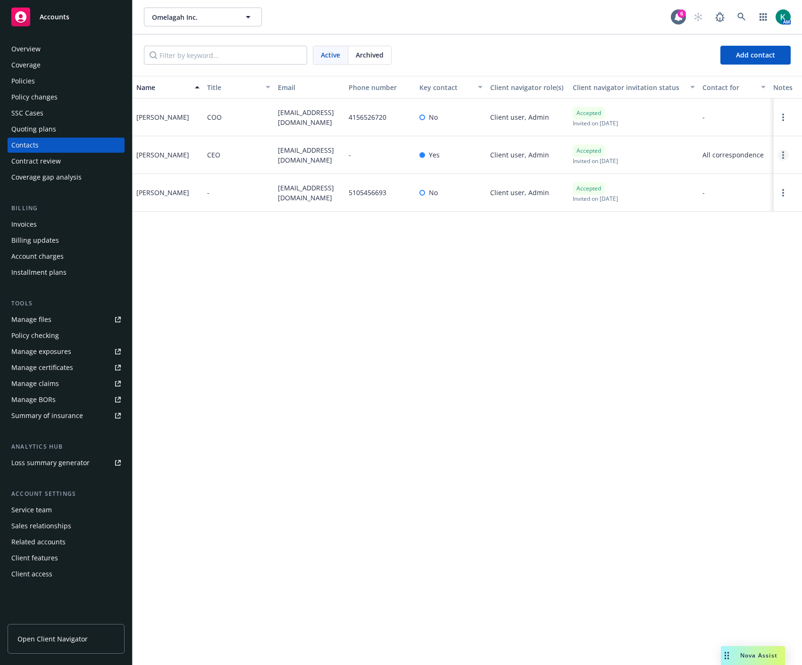
click at [780, 150] on link "Open options" at bounding box center [782, 154] width 11 height 11
click at [728, 86] on link "Edit contact" at bounding box center [711, 83] width 129 height 19
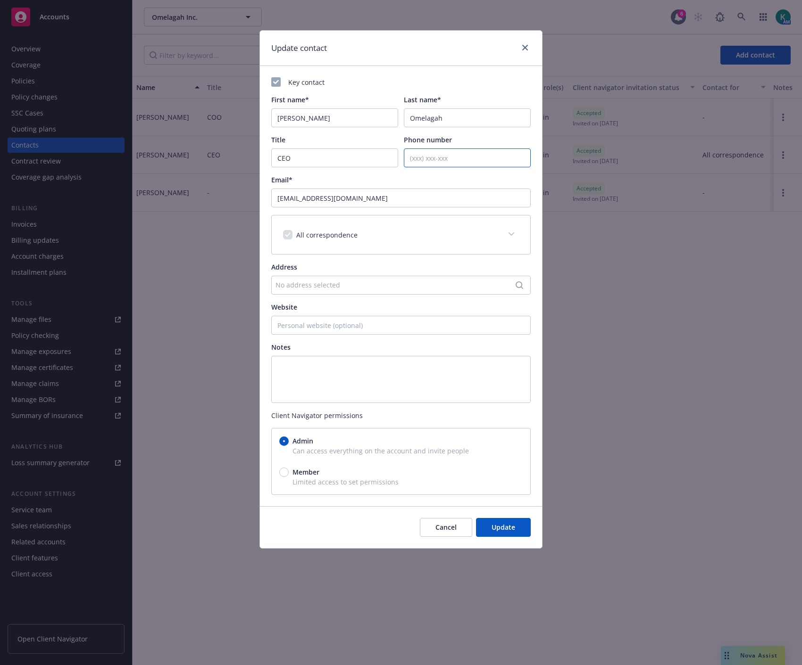
click at [415, 158] on input "Phone number" at bounding box center [467, 158] width 127 height 19
paste input "510-858-6623"
type input "510-858-6623"
click at [540, 529] on div "Cancel Update" at bounding box center [401, 527] width 282 height 42
click at [516, 522] on button "Update" at bounding box center [503, 527] width 55 height 19
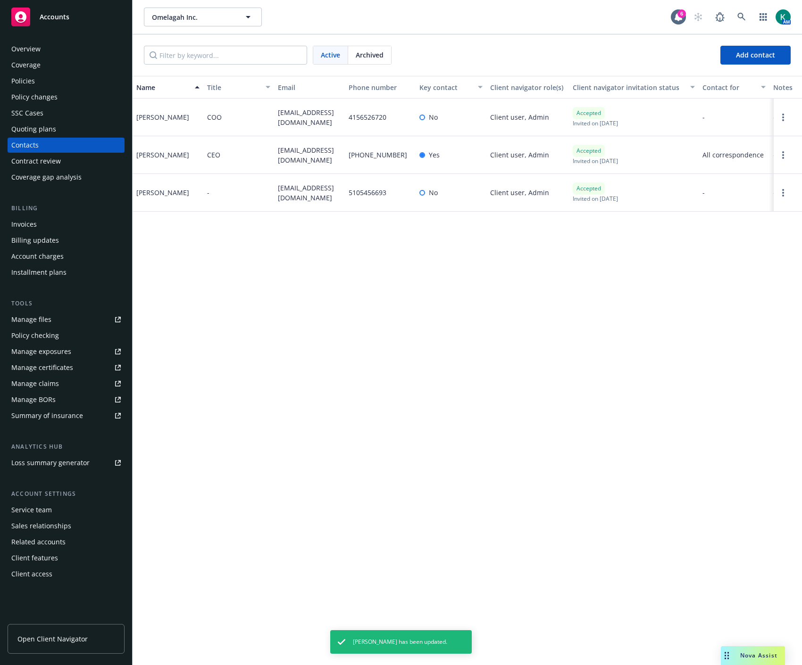
click at [60, 77] on div "Policies" at bounding box center [65, 81] width 109 height 15
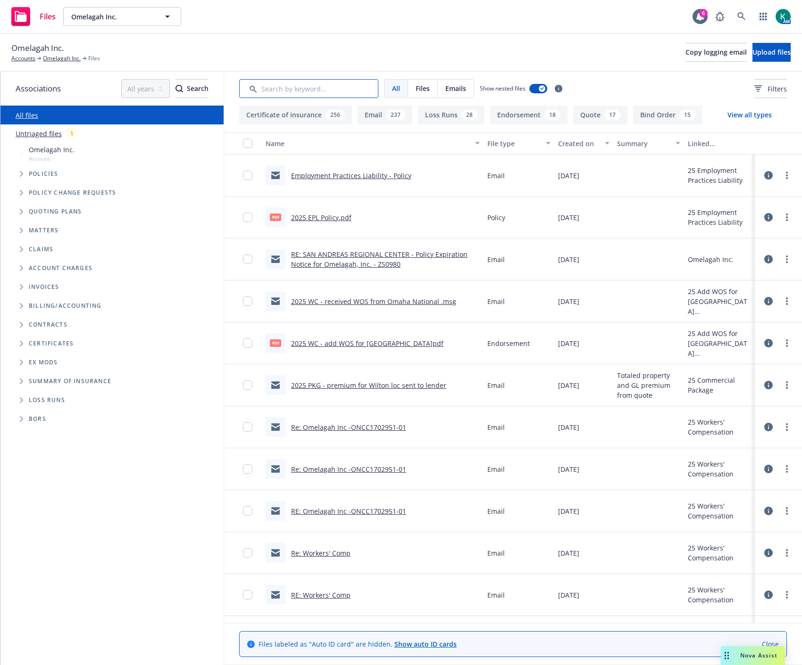
click at [345, 91] on input "Search by keyword..." at bounding box center [308, 88] width 139 height 19
click at [754, 81] on button "Filters" at bounding box center [770, 88] width 33 height 19
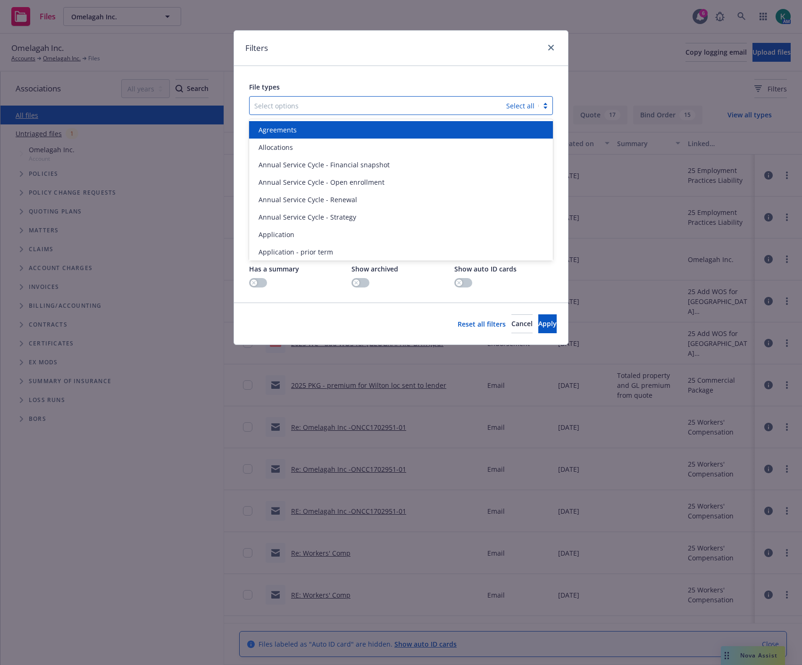
click at [359, 103] on div at bounding box center [377, 105] width 247 height 11
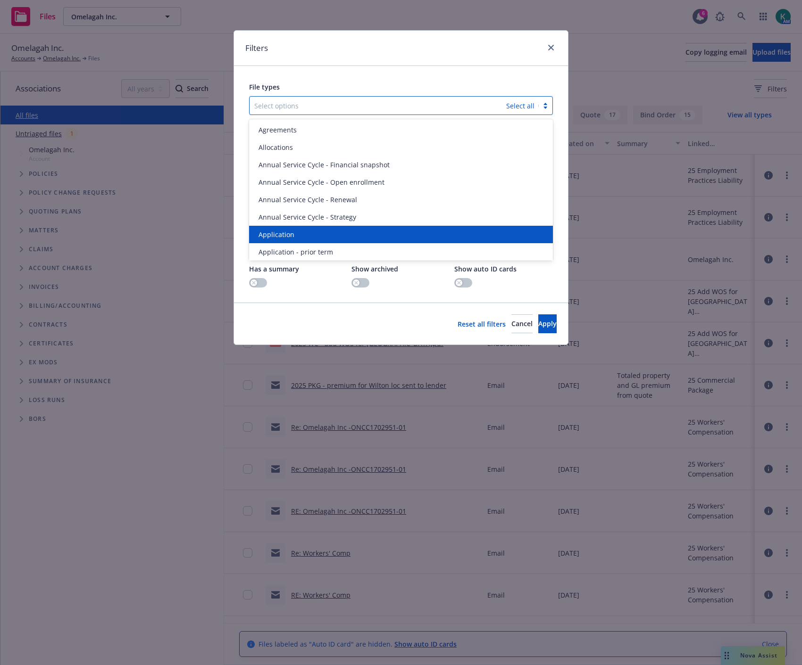
click at [321, 227] on div "Application" at bounding box center [401, 234] width 304 height 17
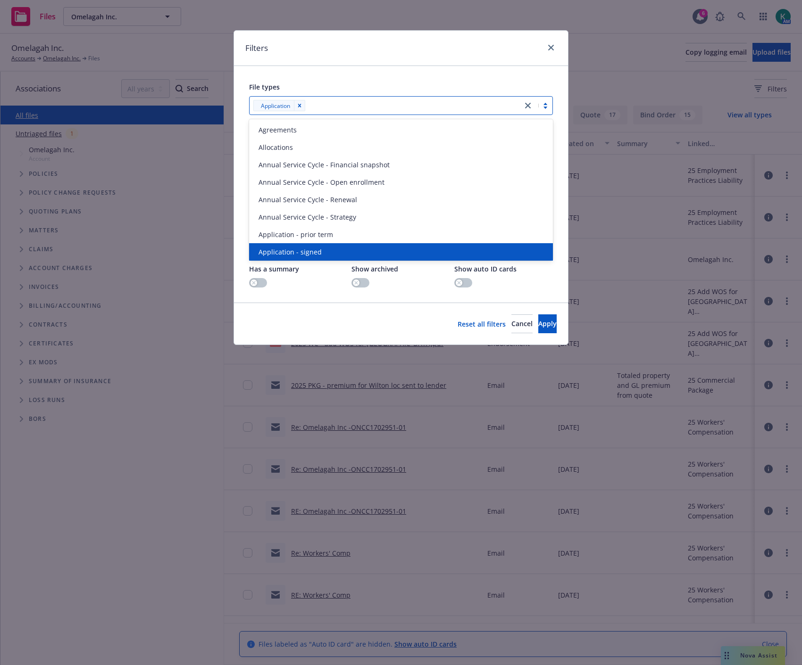
click at [348, 248] on div "Application - signed" at bounding box center [401, 252] width 292 height 10
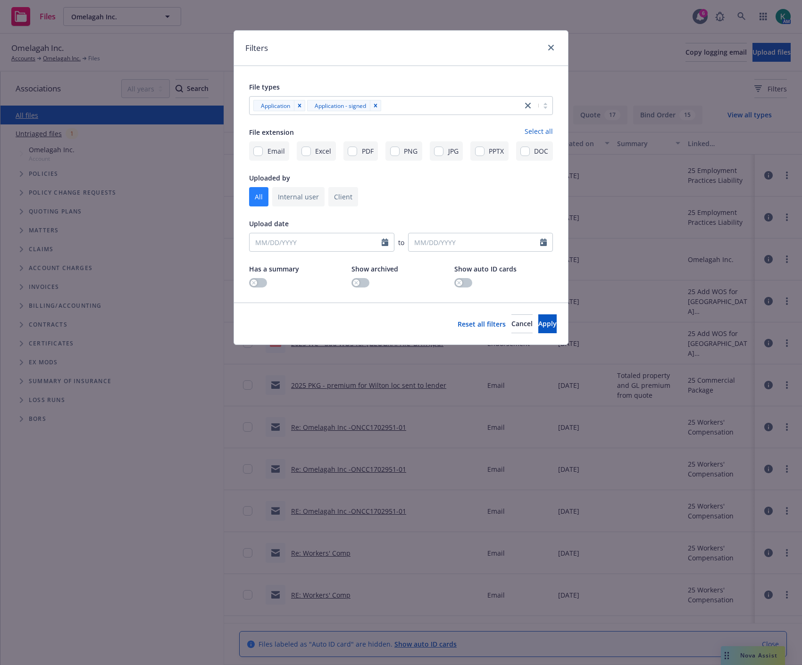
click at [537, 315] on div "Reset all filters Cancel Apply" at bounding box center [401, 324] width 334 height 42
click at [538, 325] on span "Apply" at bounding box center [547, 323] width 18 height 9
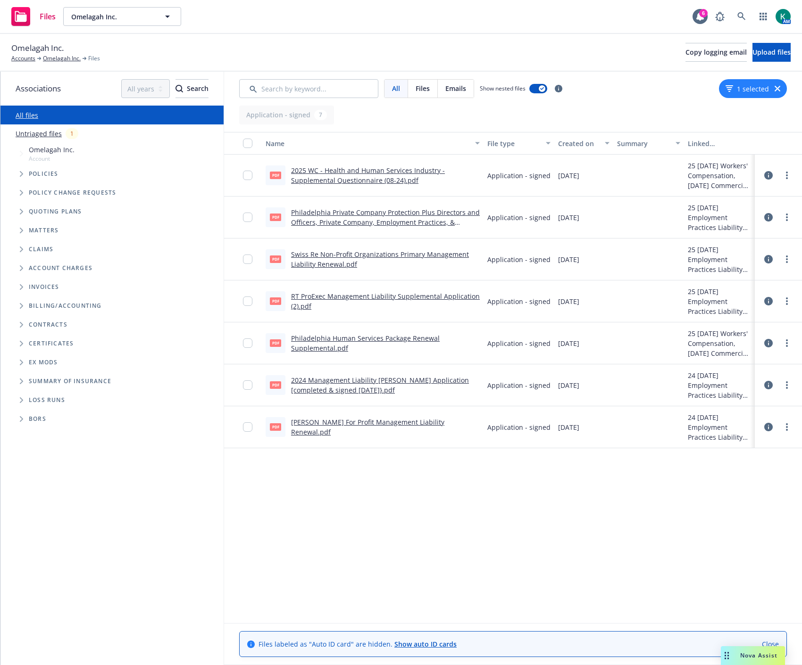
click at [401, 174] on div "2025 WC - Health and Human Services Industry - Supplemental Questionnaire (08-2…" at bounding box center [385, 176] width 189 height 20
click at [400, 176] on link "2025 WC - Health and Human Services Industry - Supplemental Questionnaire (08-2…" at bounding box center [368, 175] width 154 height 19
click at [325, 218] on link "Philadelphia Private Company Protection Plus Directors and Officers, Private Co…" at bounding box center [385, 222] width 189 height 29
